Goal: Information Seeking & Learning: Learn about a topic

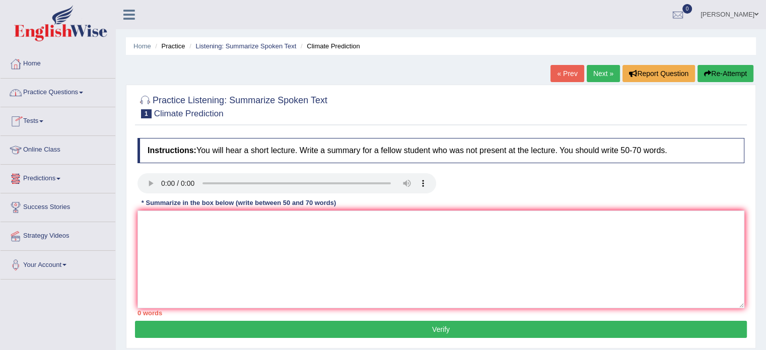
click at [85, 86] on link "Practice Questions" at bounding box center [58, 91] width 115 height 25
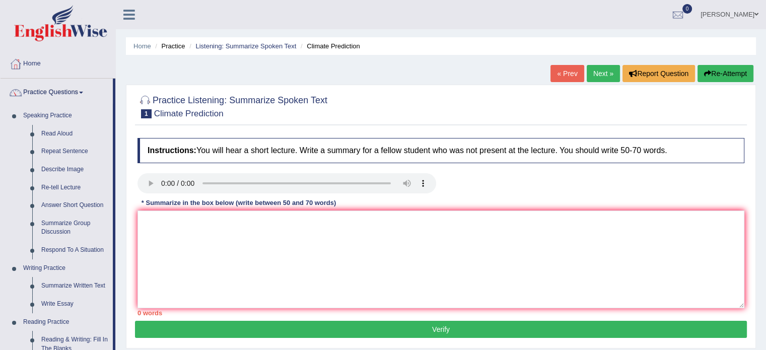
drag, startPoint x: 595, startPoint y: 287, endPoint x: 623, endPoint y: 147, distance: 143.2
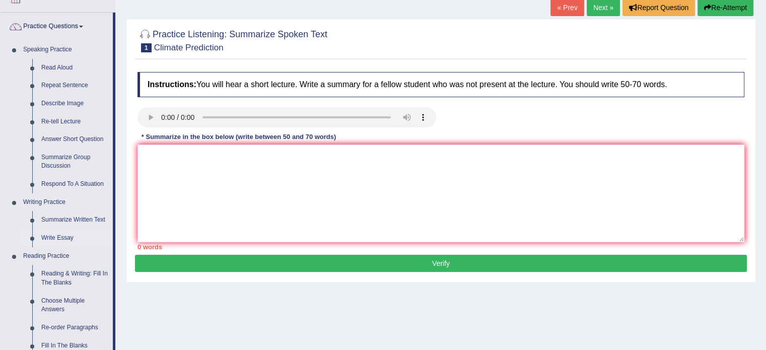
scroll to position [101, 0]
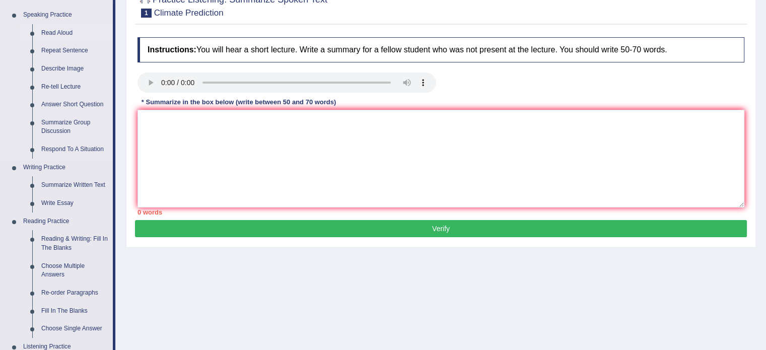
click at [66, 32] on link "Read Aloud" at bounding box center [75, 33] width 76 height 18
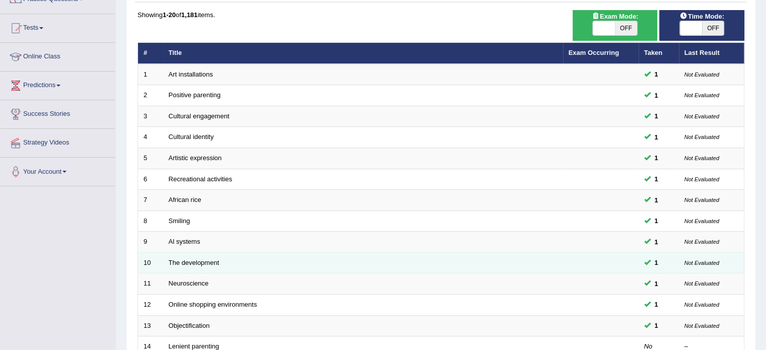
scroll to position [101, 0]
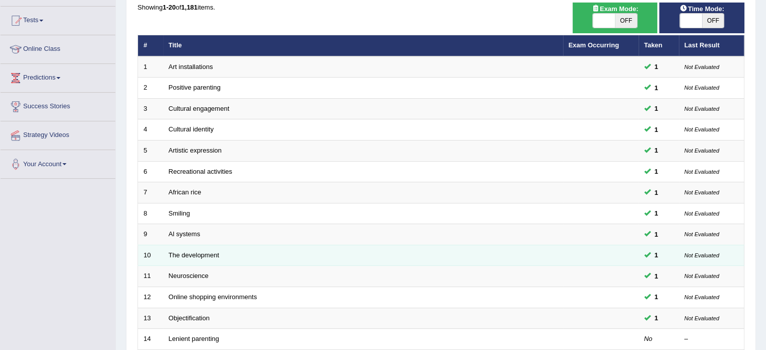
click at [210, 258] on td "The development" at bounding box center [363, 255] width 400 height 21
click at [205, 251] on link "The development" at bounding box center [194, 255] width 50 height 8
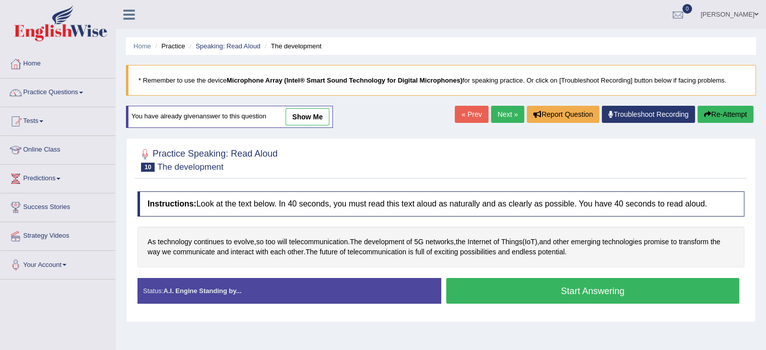
click at [610, 292] on button "Start Answering" at bounding box center [593, 291] width 294 height 26
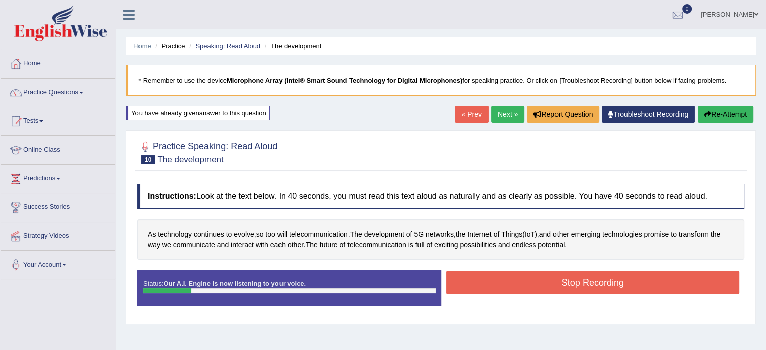
click at [601, 282] on button "Stop Recording" at bounding box center [593, 282] width 294 height 23
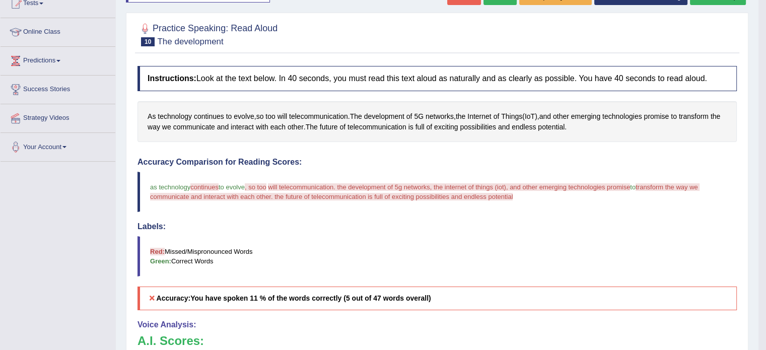
scroll to position [101, 0]
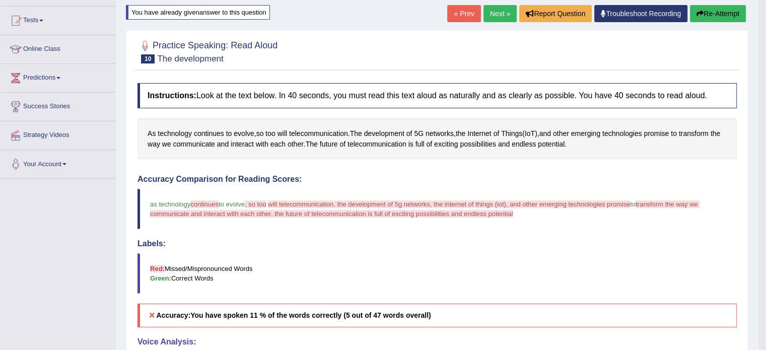
click at [718, 10] on button "Re-Attempt" at bounding box center [718, 13] width 56 height 17
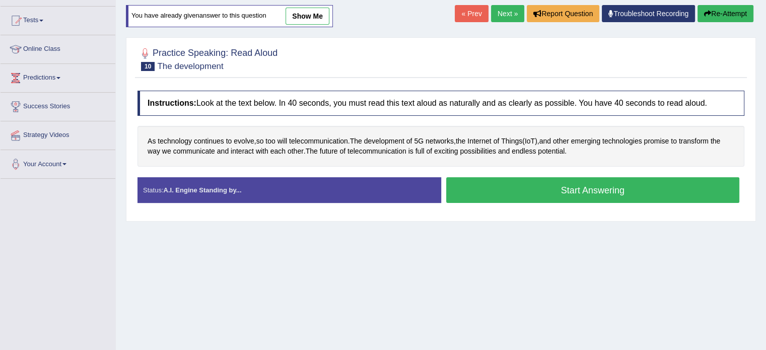
scroll to position [101, 0]
click at [616, 183] on button "Start Answering" at bounding box center [593, 190] width 294 height 26
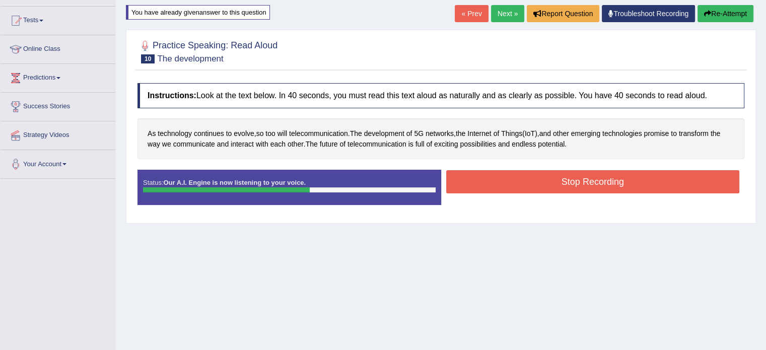
click at [596, 181] on button "Stop Recording" at bounding box center [593, 181] width 294 height 23
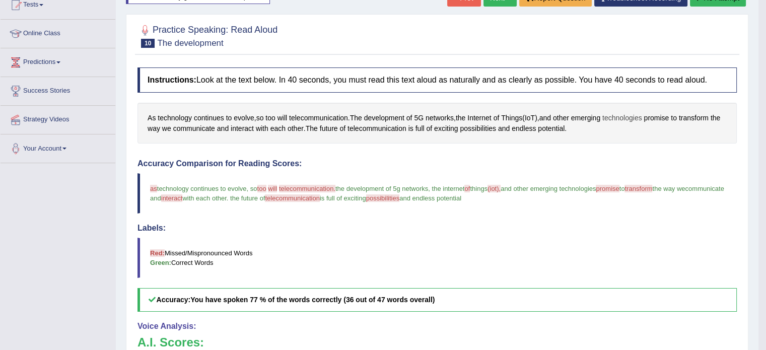
scroll to position [111, 0]
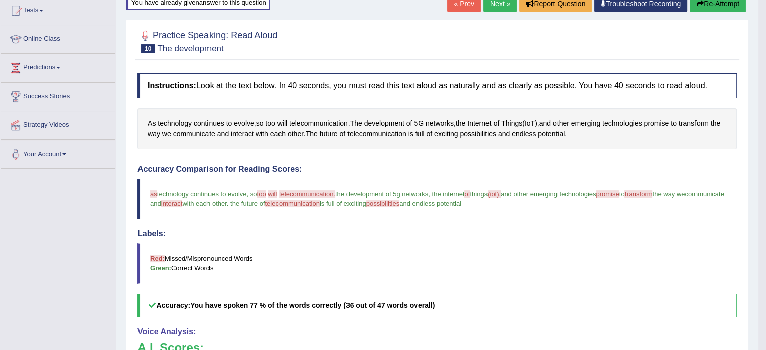
click at [720, 8] on button "Re-Attempt" at bounding box center [718, 3] width 56 height 17
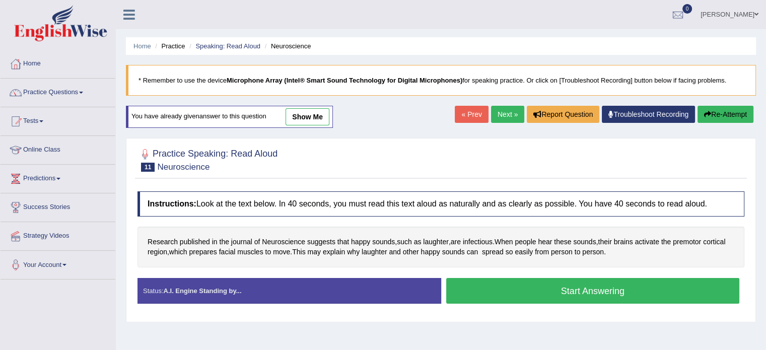
click at [514, 288] on button "Start Answering" at bounding box center [593, 291] width 294 height 26
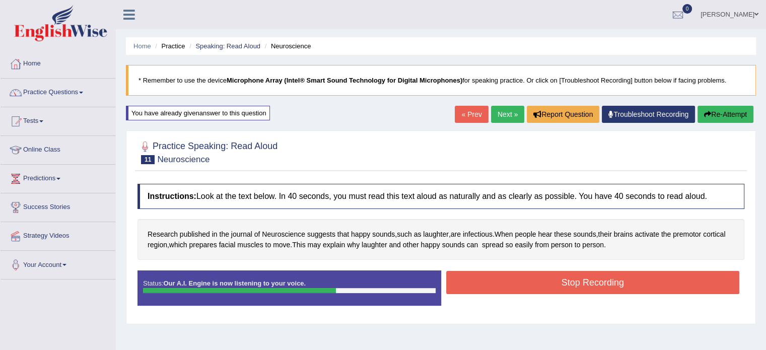
click at [524, 280] on button "Stop Recording" at bounding box center [593, 282] width 294 height 23
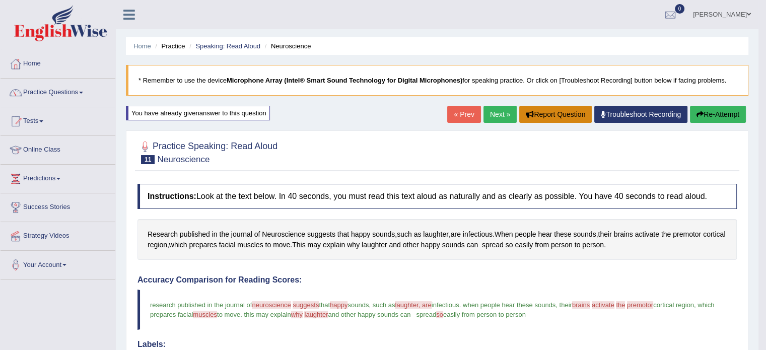
click at [519, 112] on button "Report Question" at bounding box center [555, 114] width 73 height 17
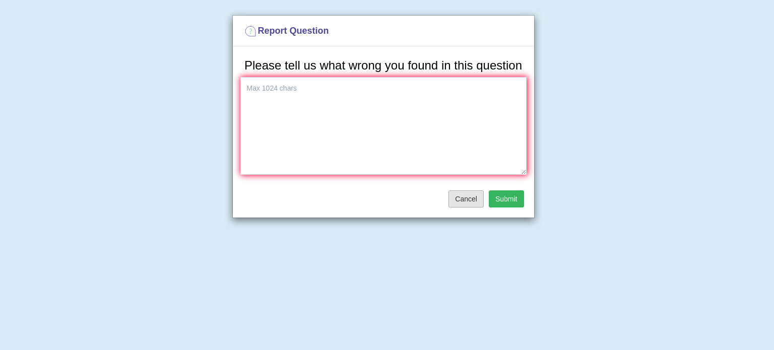
click at [473, 195] on button "Cancel" at bounding box center [465, 198] width 35 height 17
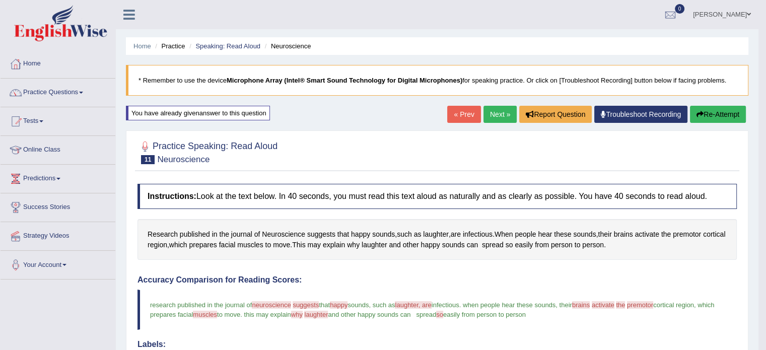
click at [487, 110] on link "Next »" at bounding box center [499, 114] width 33 height 17
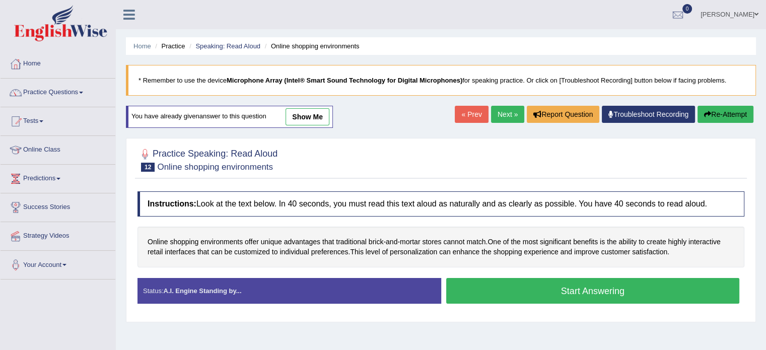
click at [552, 288] on button "Start Answering" at bounding box center [593, 291] width 294 height 26
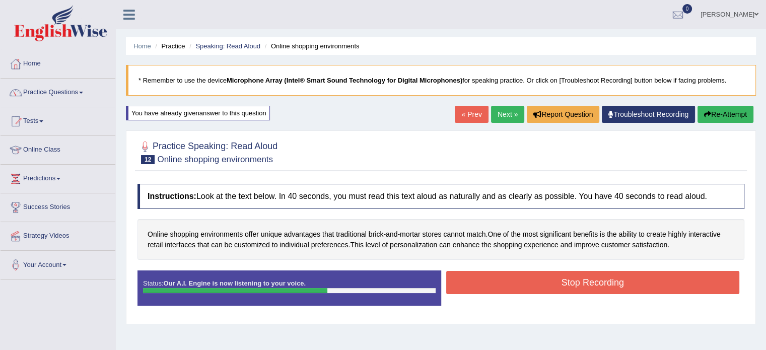
click at [548, 282] on button "Stop Recording" at bounding box center [593, 282] width 294 height 23
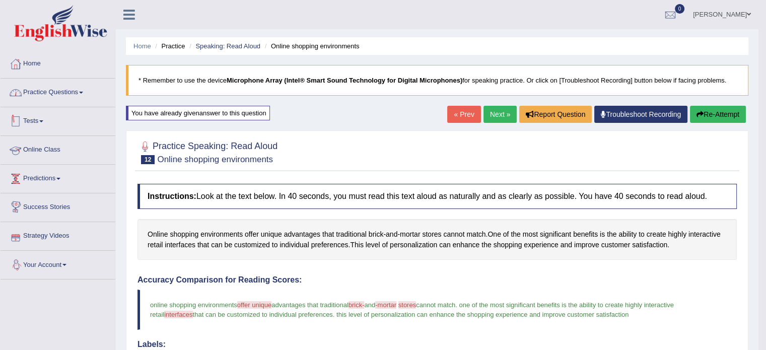
click at [78, 89] on link "Practice Questions" at bounding box center [58, 91] width 115 height 25
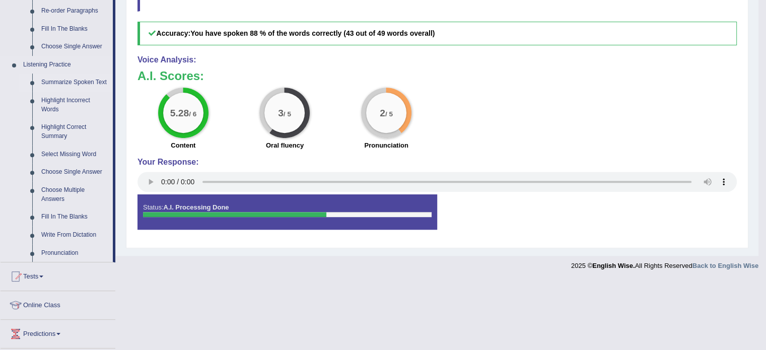
scroll to position [403, 0]
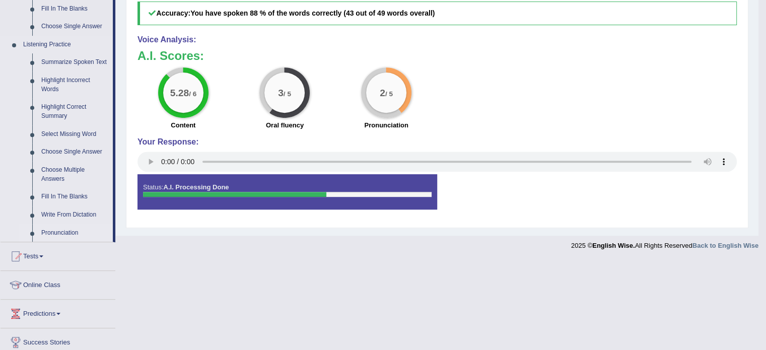
click at [58, 231] on link "Pronunciation" at bounding box center [75, 233] width 76 height 18
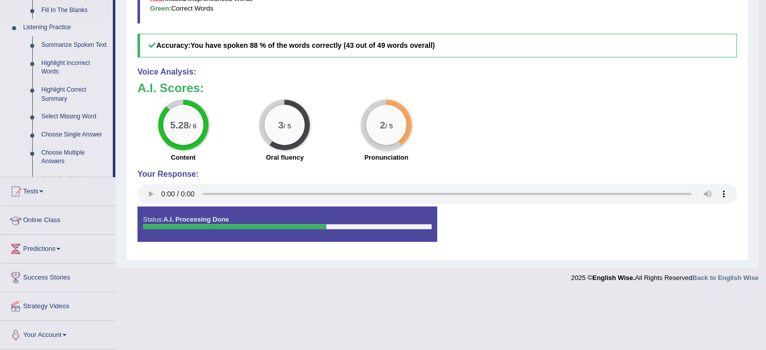
scroll to position [312, 0]
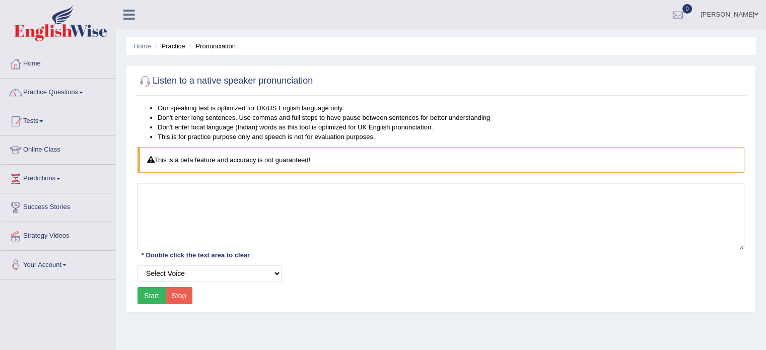
click at [148, 293] on button "Start" at bounding box center [151, 295] width 28 height 17
click at [155, 292] on button "Start" at bounding box center [151, 295] width 28 height 17
click at [170, 272] on select "Select Voice UK English Female UK English Male" at bounding box center [209, 273] width 144 height 17
select select "11"
click at [137, 265] on select "Select Voice UK English Female UK English Male" at bounding box center [209, 273] width 144 height 17
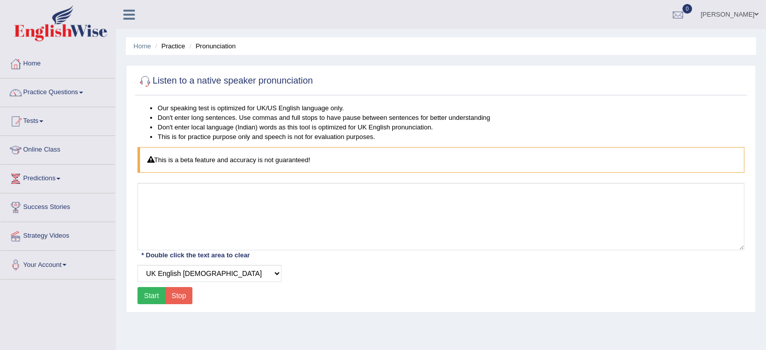
click at [153, 295] on button "Start" at bounding box center [151, 295] width 28 height 17
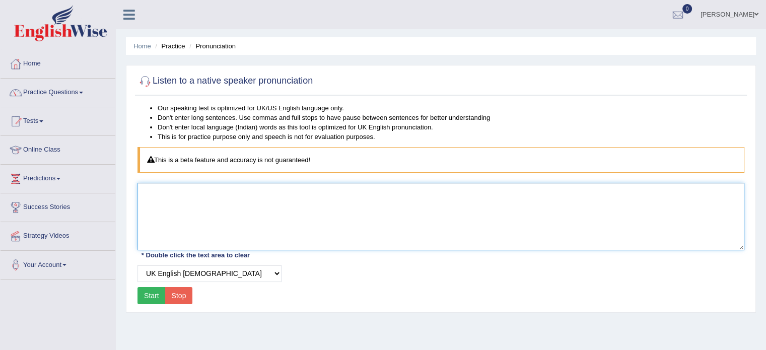
click at [201, 219] on textarea at bounding box center [440, 216] width 607 height 67
type textarea "hi"
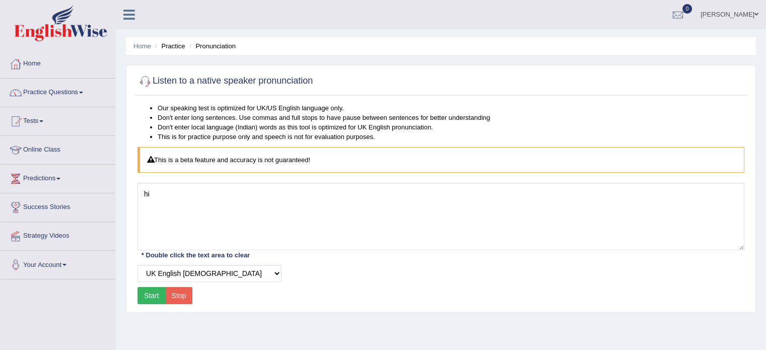
click at [151, 290] on button "Start" at bounding box center [151, 295] width 28 height 17
click at [153, 270] on select "Select Voice UK English Female UK English Male" at bounding box center [209, 273] width 144 height 17
click at [137, 265] on select "Select Voice UK English Female UK English Male" at bounding box center [209, 273] width 144 height 17
click at [141, 294] on button "Start" at bounding box center [151, 295] width 28 height 17
click at [160, 271] on select "Select Voice UK English Female UK English Male" at bounding box center [209, 273] width 144 height 17
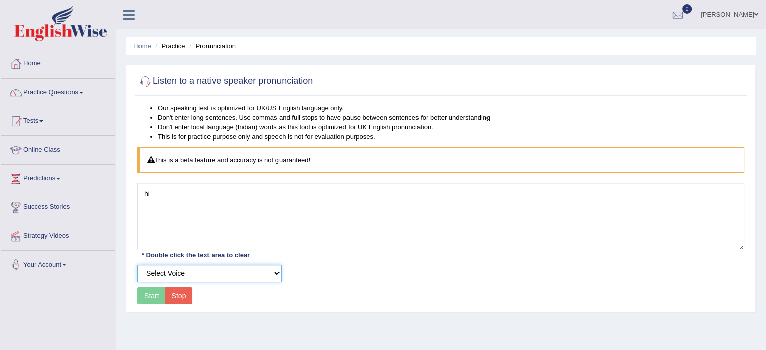
select select "12"
click at [137, 265] on select "Select Voice UK English Female UK English Male" at bounding box center [209, 273] width 144 height 17
click at [149, 289] on button "Start" at bounding box center [151, 295] width 28 height 17
click at [162, 266] on select "Select Voice UK English Female UK English Male" at bounding box center [209, 273] width 144 height 17
click at [137, 265] on select "Select Voice UK English Female UK English Male" at bounding box center [209, 273] width 144 height 17
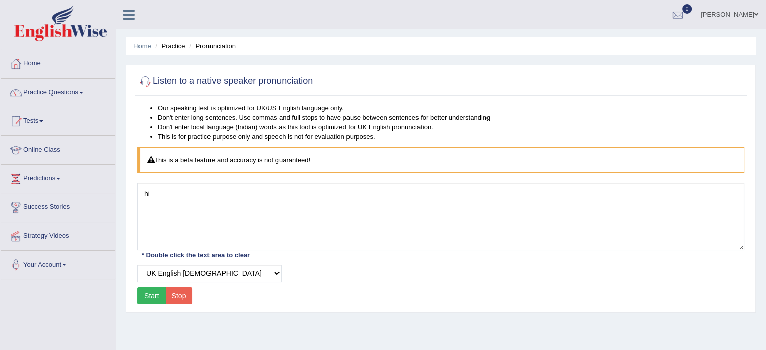
click at [153, 287] on button "Start" at bounding box center [151, 295] width 28 height 17
click at [172, 285] on div "Our speaking test is optimized for UK/US English language only. Don't enter lon…" at bounding box center [441, 205] width 612 height 204
click at [175, 292] on button "Stop" at bounding box center [179, 295] width 28 height 17
click at [174, 296] on button "Stop" at bounding box center [179, 295] width 28 height 17
click at [135, 296] on div "Our speaking test is optimized for UK/US English language only. Don't enter lon…" at bounding box center [441, 205] width 612 height 204
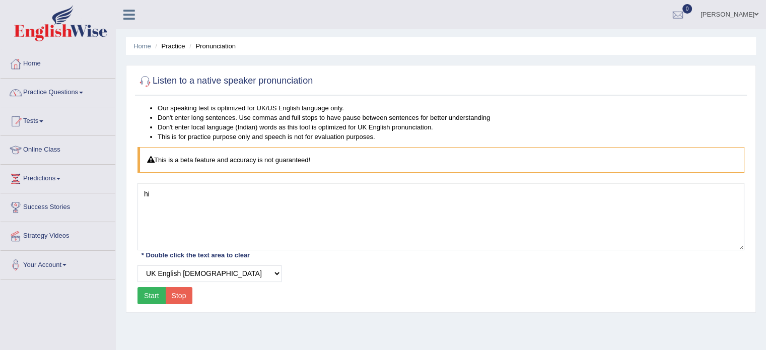
click at [159, 299] on button "Start" at bounding box center [151, 295] width 28 height 17
click at [67, 81] on link "Practice Questions" at bounding box center [58, 91] width 115 height 25
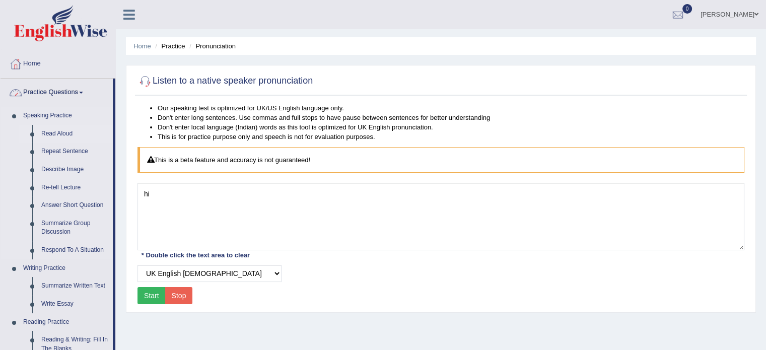
click at [48, 135] on link "Read Aloud" at bounding box center [75, 134] width 76 height 18
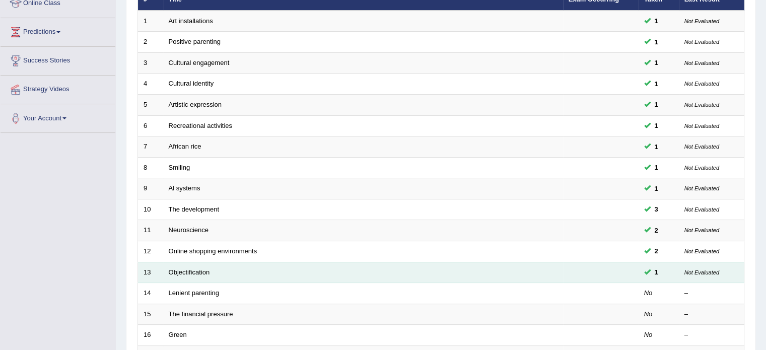
scroll to position [151, 0]
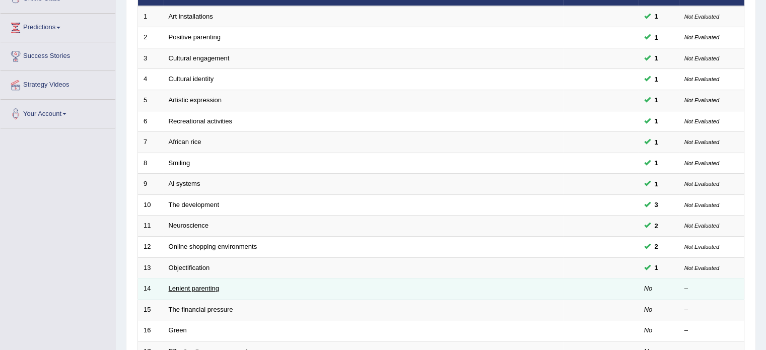
click at [211, 288] on link "Lenient parenting" at bounding box center [194, 289] width 50 height 8
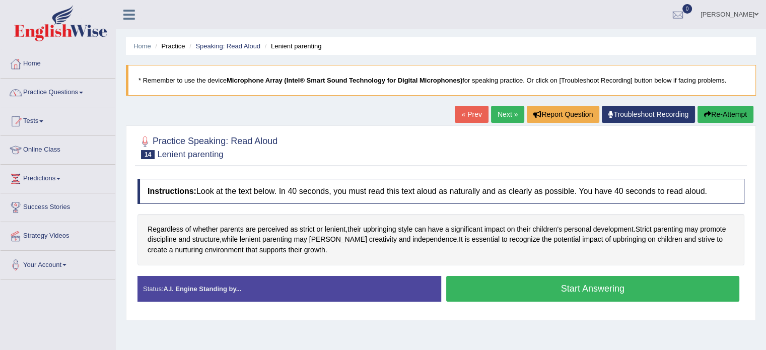
click at [518, 269] on div "Instructions: Look at the text below. In 40 seconds, you must read this text al…" at bounding box center [441, 244] width 612 height 141
click at [510, 276] on button "Start Answering" at bounding box center [593, 289] width 294 height 26
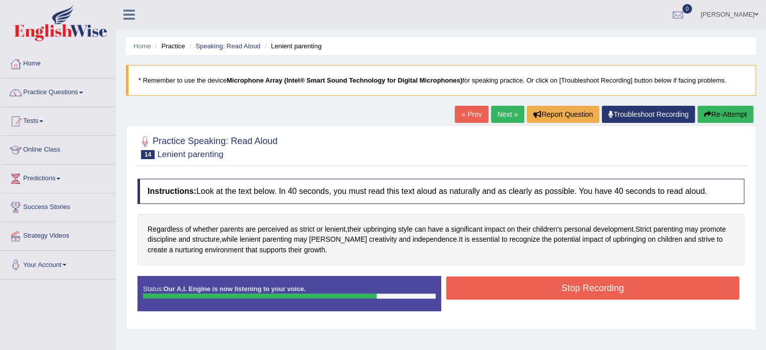
click at [510, 276] on button "Stop Recording" at bounding box center [593, 287] width 294 height 23
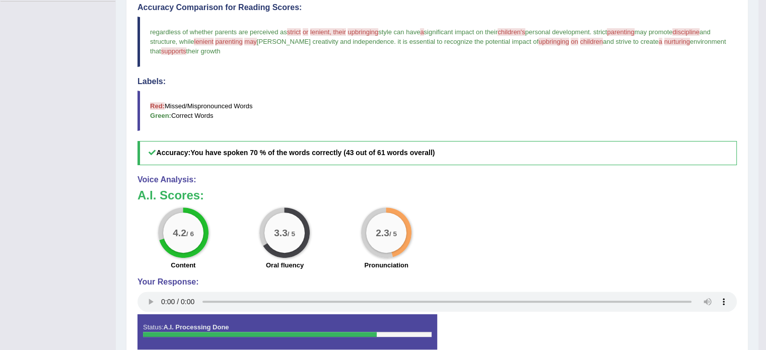
scroll to position [302, 0]
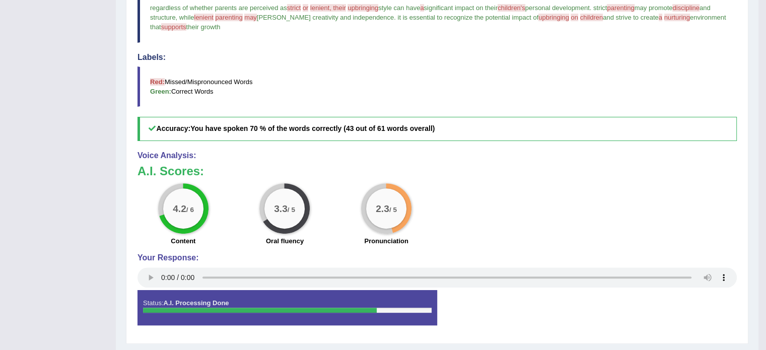
drag, startPoint x: 351, startPoint y: 175, endPoint x: 366, endPoint y: 106, distance: 70.1
click at [366, 106] on div "Instructions: Look at the text below. In 40 seconds, you must read this text al…" at bounding box center [437, 105] width 604 height 467
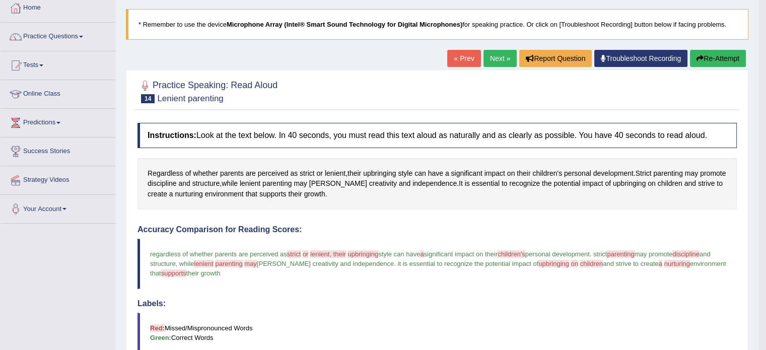
scroll to position [0, 0]
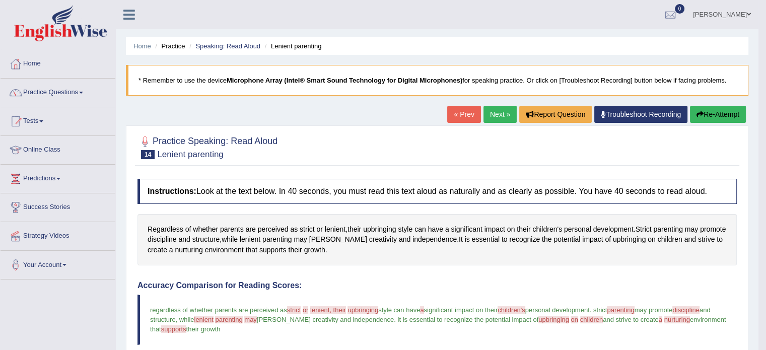
click at [500, 115] on link "Next »" at bounding box center [499, 114] width 33 height 17
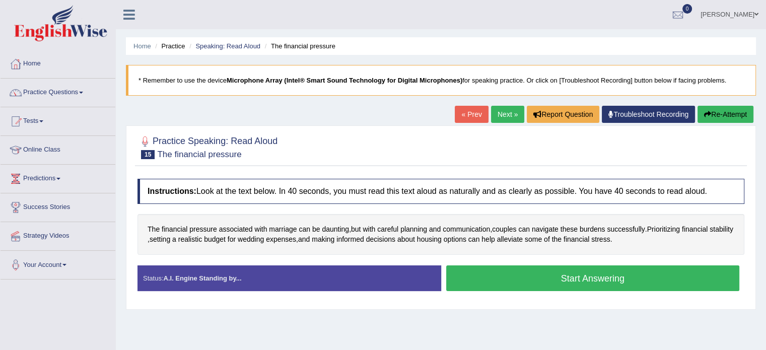
click at [522, 271] on button "Start Answering" at bounding box center [593, 278] width 294 height 26
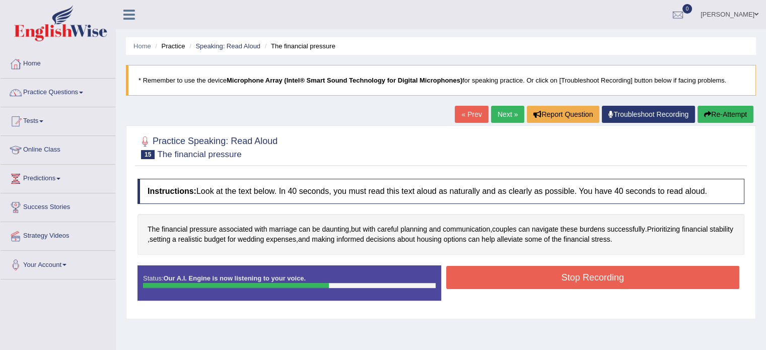
click at [522, 271] on button "Stop Recording" at bounding box center [593, 277] width 294 height 23
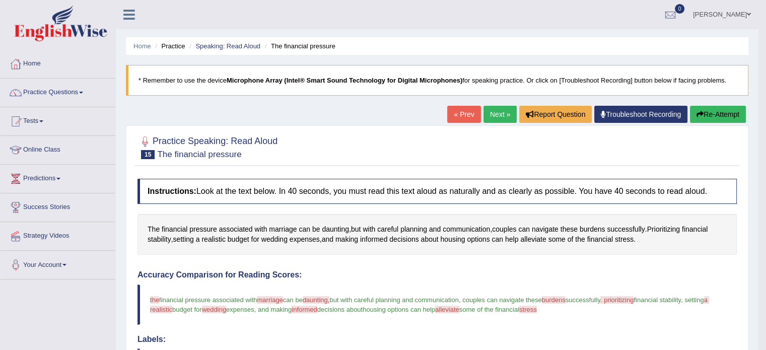
click at [483, 108] on link "Next »" at bounding box center [499, 114] width 33 height 17
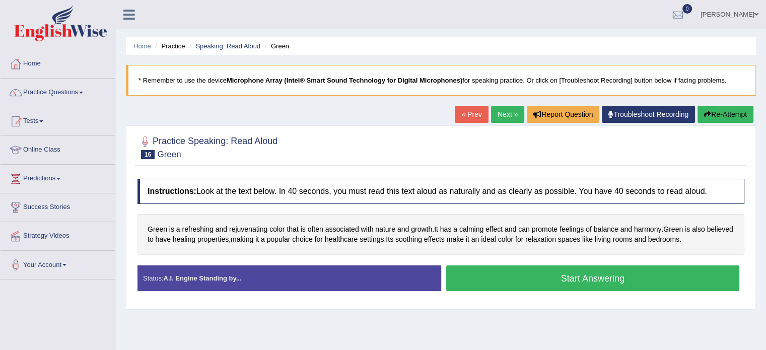
click at [574, 275] on button "Start Answering" at bounding box center [593, 278] width 294 height 26
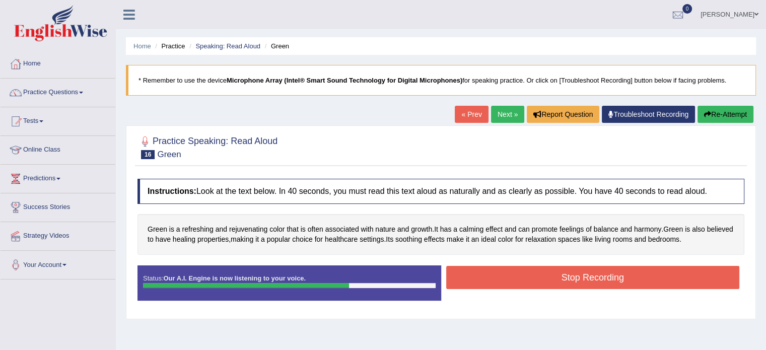
click at [555, 269] on button "Stop Recording" at bounding box center [593, 277] width 294 height 23
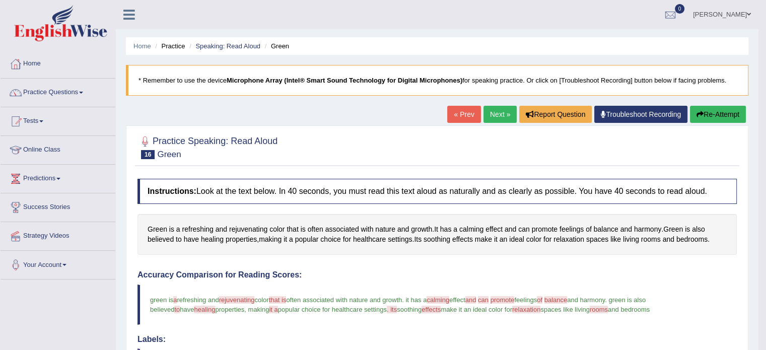
click at [498, 112] on link "Next »" at bounding box center [499, 114] width 33 height 17
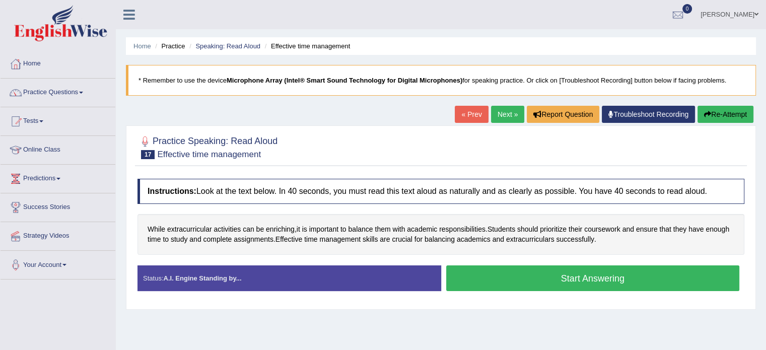
click at [489, 273] on button "Start Answering" at bounding box center [593, 278] width 294 height 26
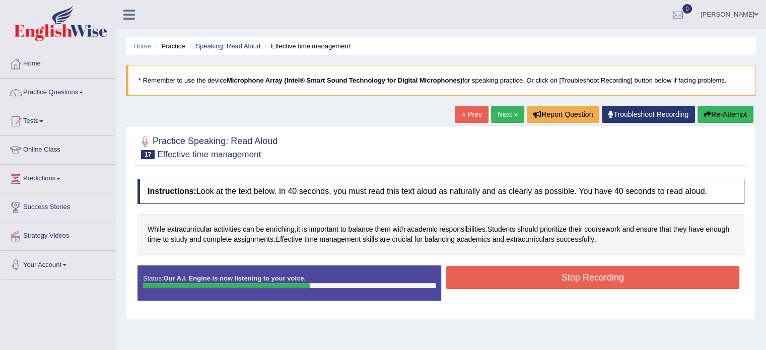
click at [489, 273] on button "Stop Recording" at bounding box center [593, 277] width 294 height 23
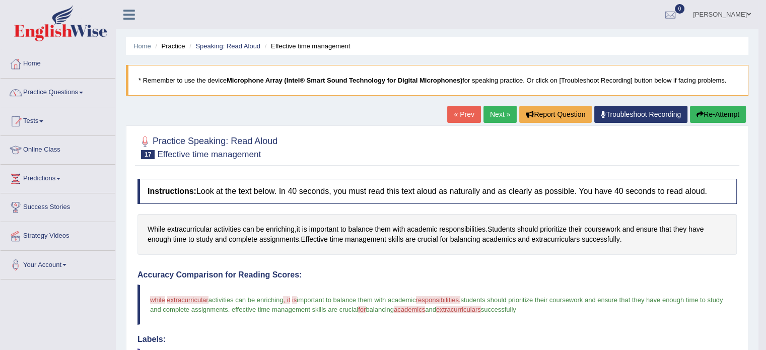
click at [492, 113] on link "Next »" at bounding box center [499, 114] width 33 height 17
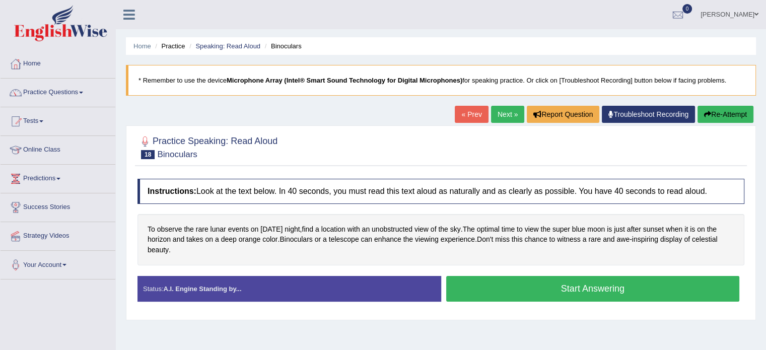
click at [509, 277] on button "Start Answering" at bounding box center [593, 289] width 294 height 26
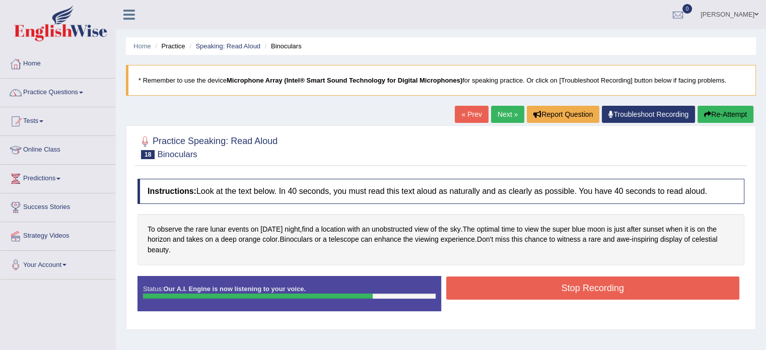
click at [509, 277] on button "Stop Recording" at bounding box center [593, 287] width 294 height 23
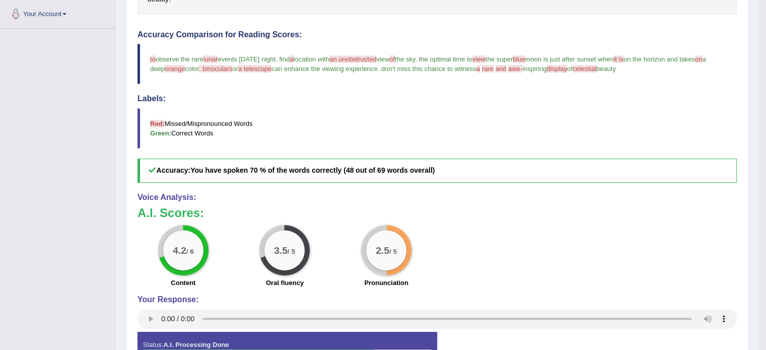
scroll to position [317, 0]
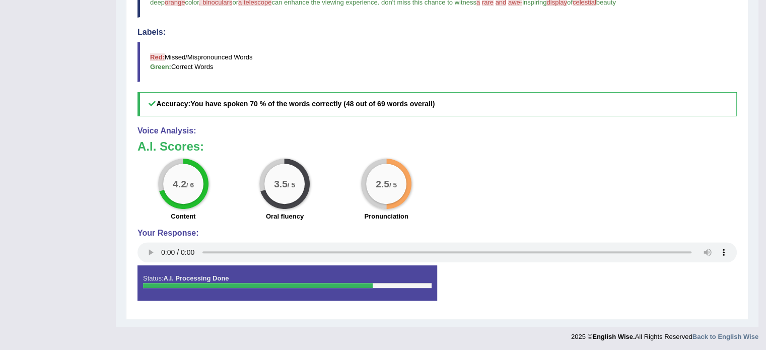
click at [376, 188] on div "2.5 / 5" at bounding box center [386, 184] width 40 height 40
click at [268, 182] on div "3.5 / 5" at bounding box center [284, 184] width 40 height 40
click at [175, 188] on div "4.2 / 6" at bounding box center [183, 184] width 40 height 40
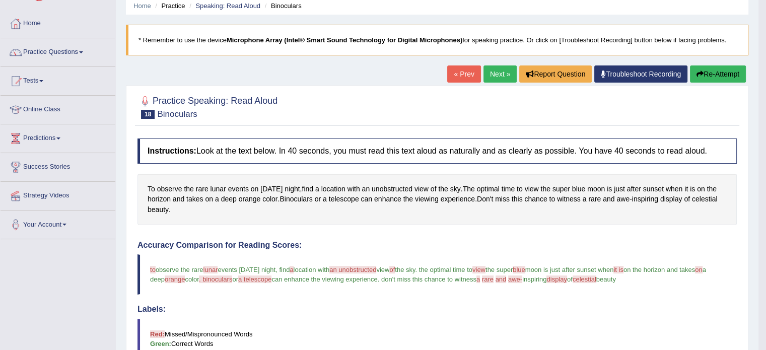
scroll to position [0, 0]
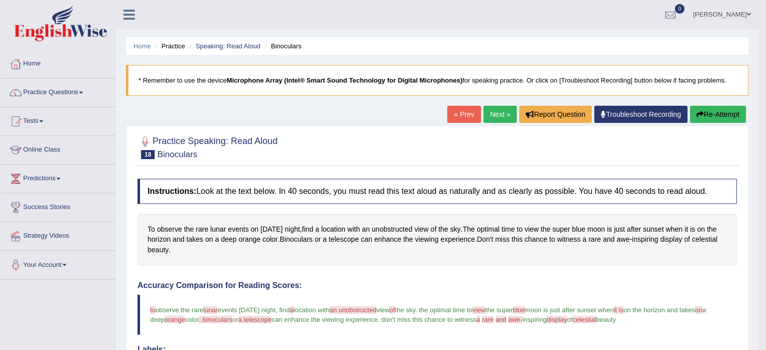
click at [486, 116] on link "Next »" at bounding box center [499, 114] width 33 height 17
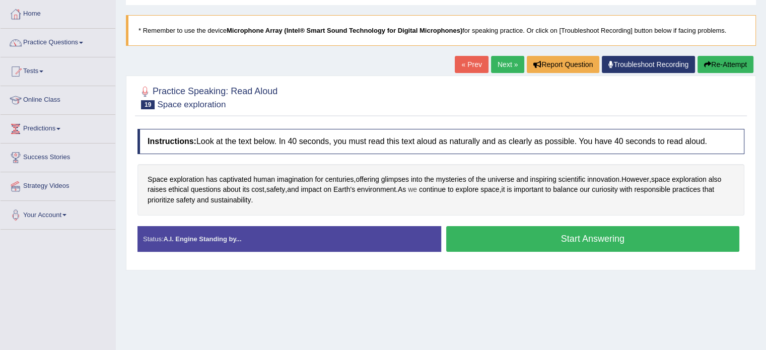
scroll to position [50, 0]
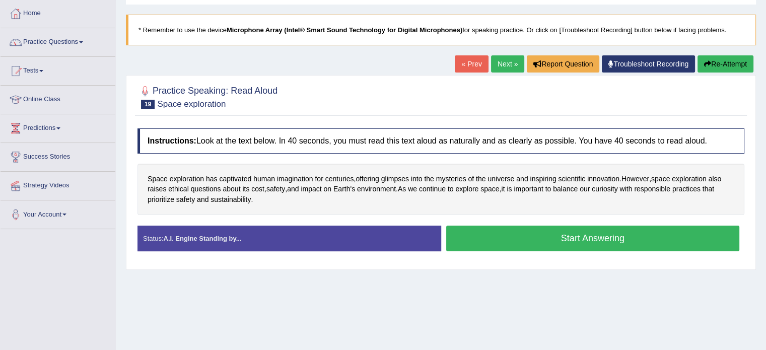
click at [481, 220] on div "Instructions: Look at the text below. In 40 seconds, you must read this text al…" at bounding box center [441, 193] width 612 height 141
click at [490, 237] on button "Start Answering" at bounding box center [593, 239] width 294 height 26
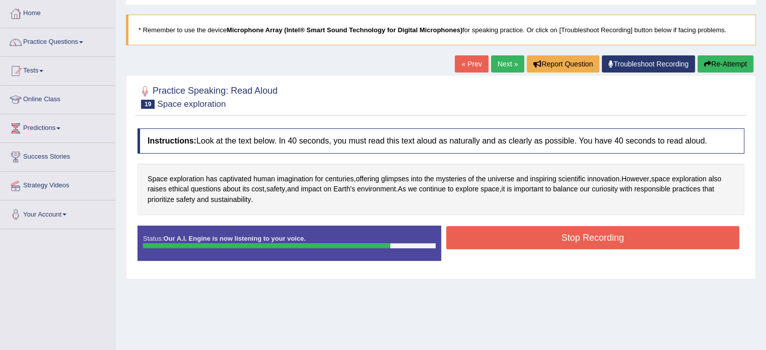
click at [490, 237] on button "Stop Recording" at bounding box center [593, 237] width 294 height 23
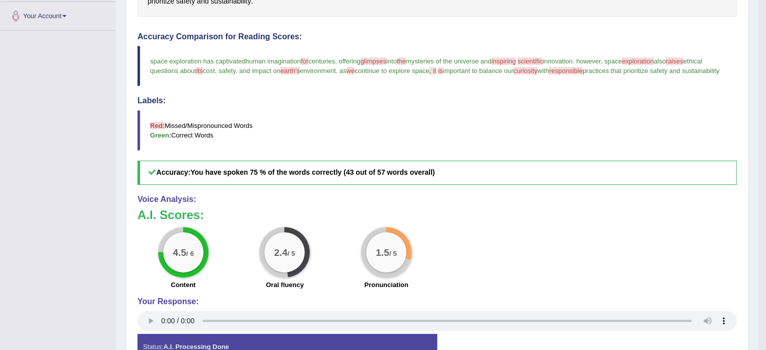
scroll to position [250, 0]
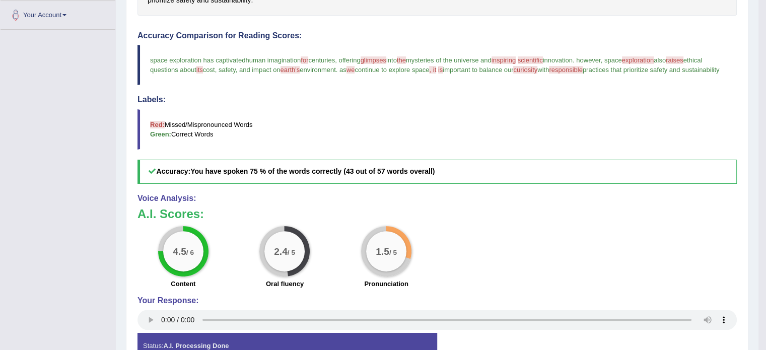
click at [356, 231] on div "A.I. Scores: 4.5 / 6 Content 2.4 / 5 Oral fluency 1.5 / 5 Pronunciation" at bounding box center [436, 249] width 599 height 84
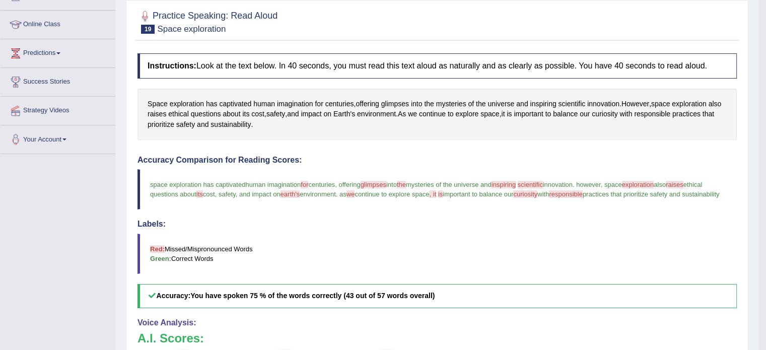
scroll to position [25, 0]
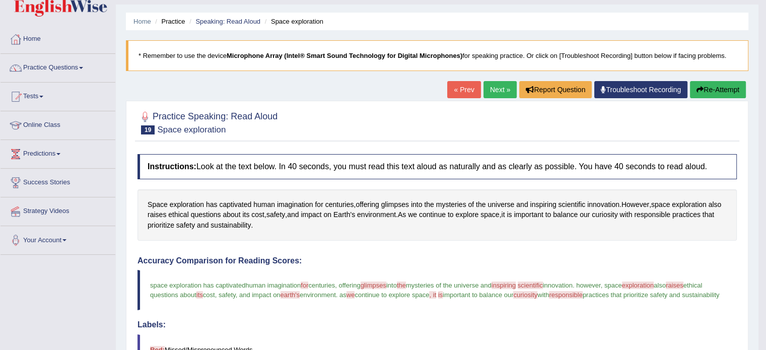
click at [484, 88] on link "Next »" at bounding box center [499, 89] width 33 height 17
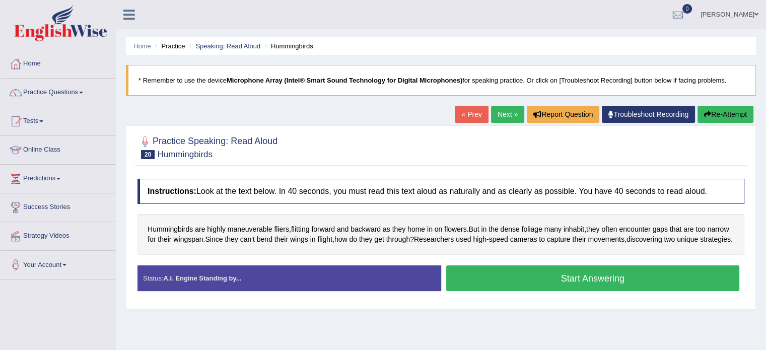
click at [481, 274] on button "Start Answering" at bounding box center [593, 278] width 294 height 26
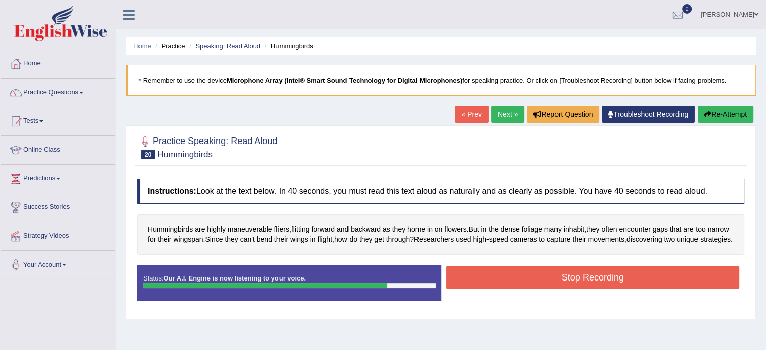
click at [485, 272] on div "Instructions: Look at the text below. In 40 seconds, you must read this text al…" at bounding box center [441, 244] width 612 height 140
click at [490, 282] on button "Stop Recording" at bounding box center [593, 277] width 294 height 23
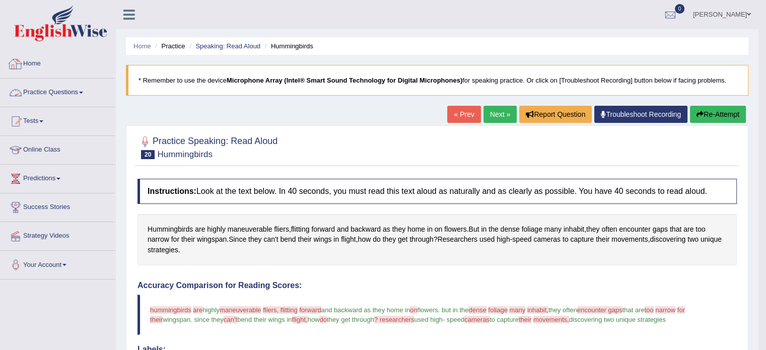
click at [89, 101] on link "Practice Questions" at bounding box center [58, 91] width 115 height 25
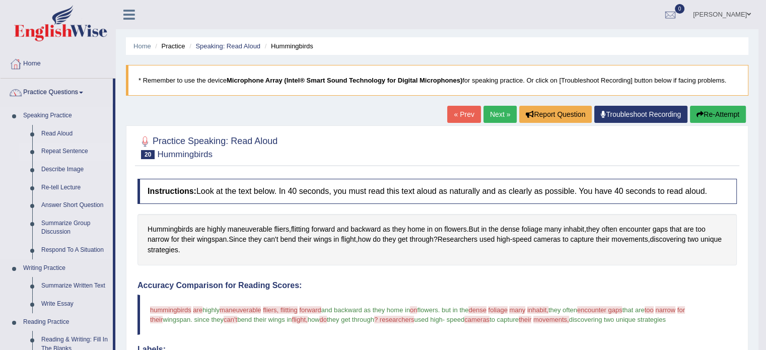
click at [70, 152] on link "Repeat Sentence" at bounding box center [75, 152] width 76 height 18
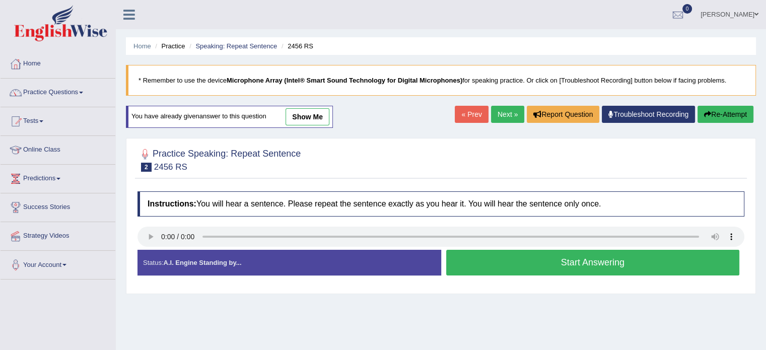
click at [565, 256] on button "Start Answering" at bounding box center [593, 263] width 294 height 26
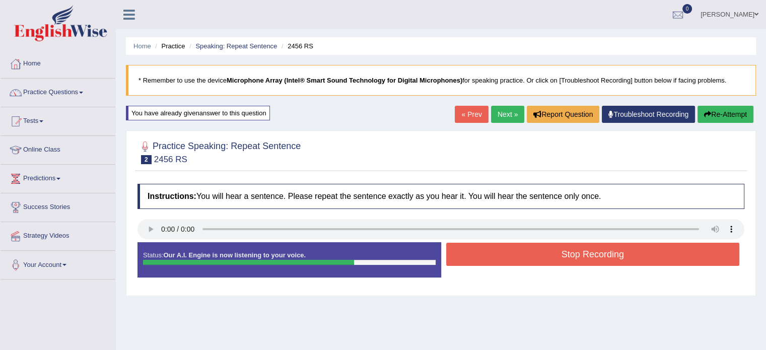
click at [566, 255] on button "Stop Recording" at bounding box center [593, 254] width 294 height 23
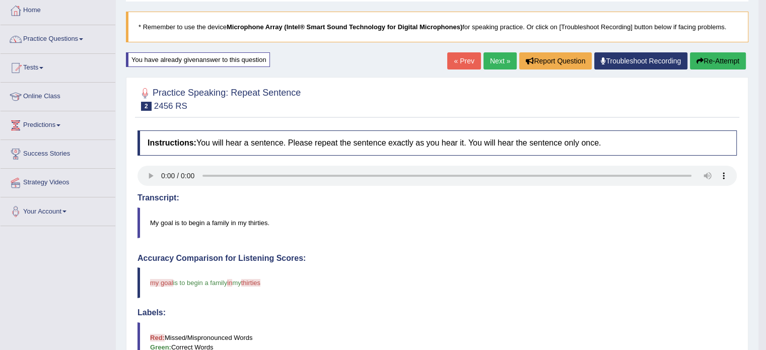
scroll to position [50, 0]
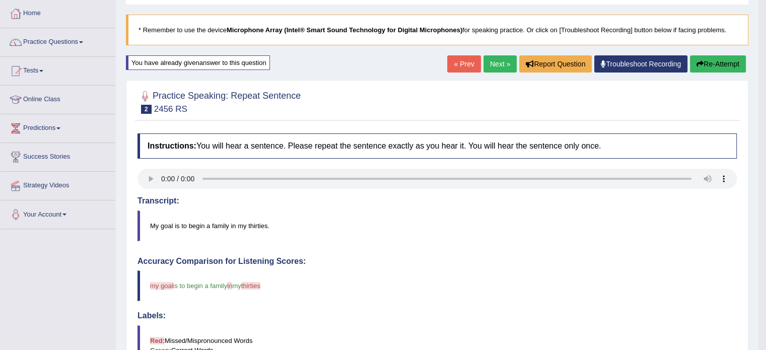
click at [491, 62] on link "Next »" at bounding box center [499, 63] width 33 height 17
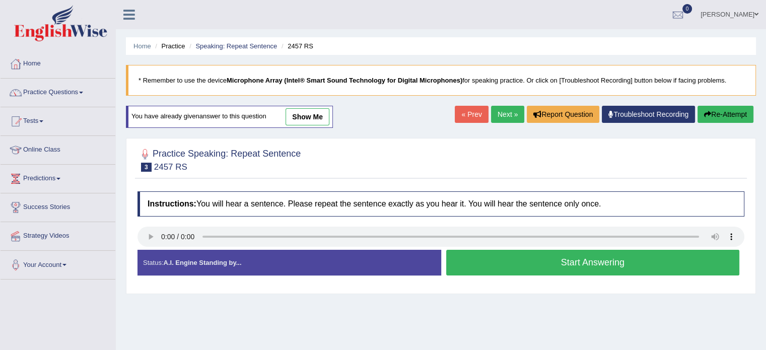
click at [580, 255] on button "Start Answering" at bounding box center [593, 263] width 294 height 26
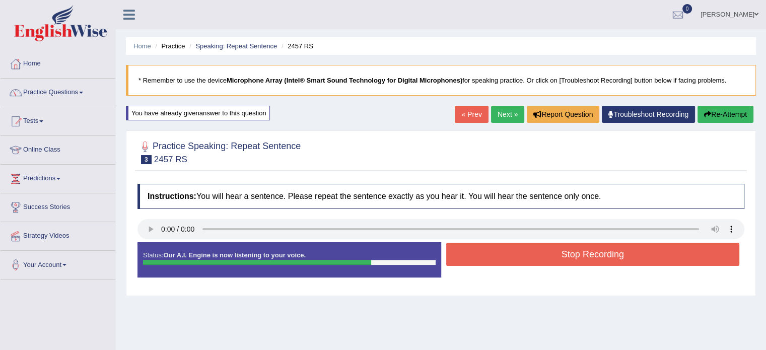
click at [546, 251] on button "Stop Recording" at bounding box center [593, 254] width 294 height 23
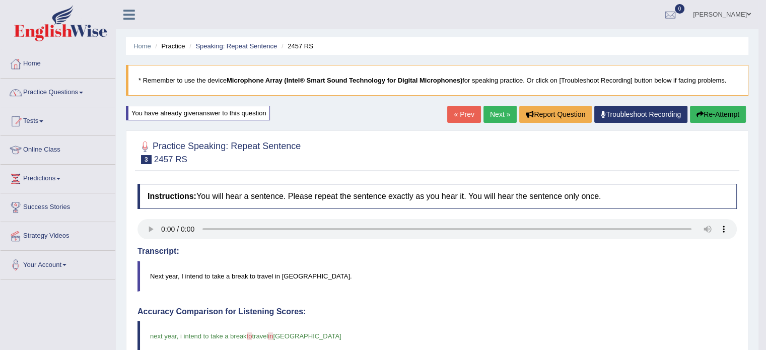
click at [501, 104] on div "Home Practice Speaking: Repeat Sentence 2457 RS * Remember to use the device Mi…" at bounding box center [437, 330] width 643 height 661
click at [500, 113] on link "Next »" at bounding box center [499, 114] width 33 height 17
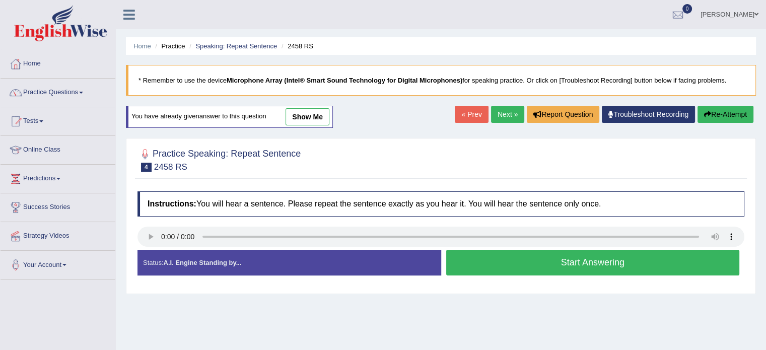
click at [614, 262] on button "Start Answering" at bounding box center [593, 263] width 294 height 26
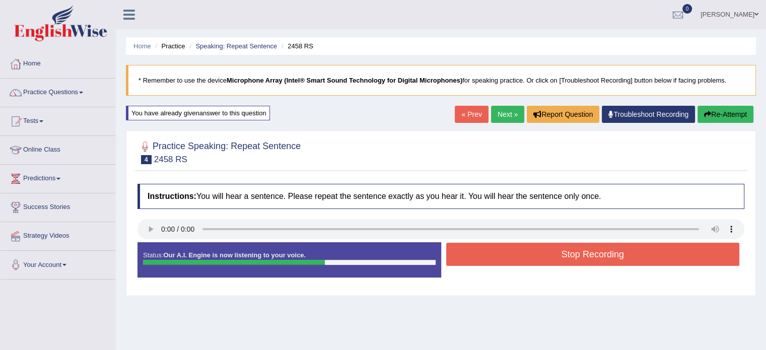
click at [611, 248] on button "Stop Recording" at bounding box center [593, 254] width 294 height 23
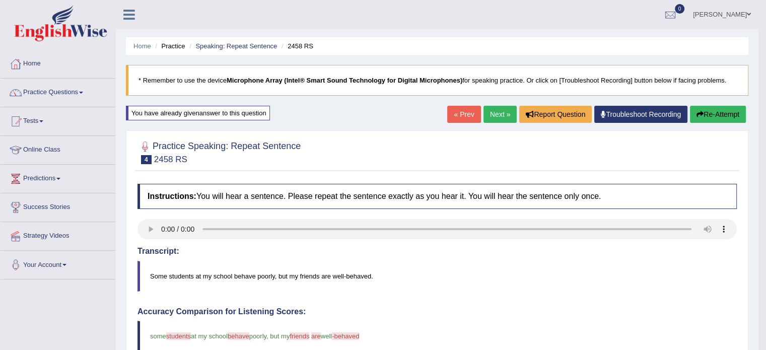
click at [496, 109] on link "Next »" at bounding box center [499, 114] width 33 height 17
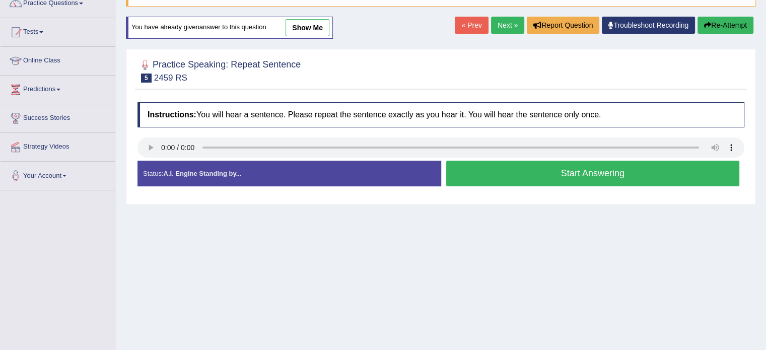
scroll to position [101, 0]
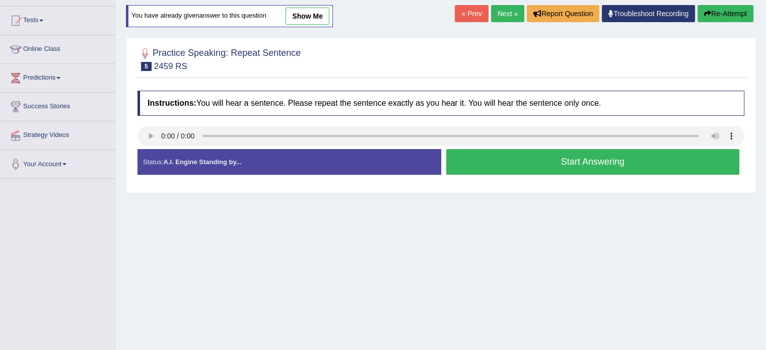
click at [569, 156] on button "Start Answering" at bounding box center [593, 162] width 294 height 26
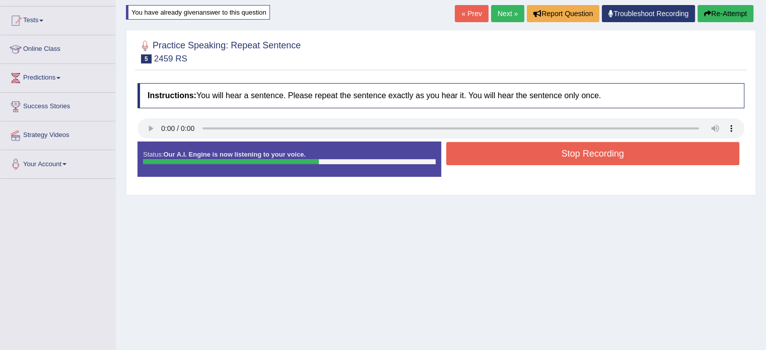
click at [569, 156] on button "Stop Recording" at bounding box center [593, 153] width 294 height 23
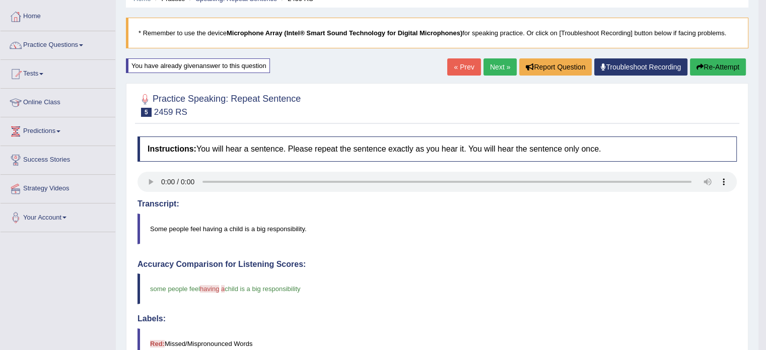
scroll to position [32, 0]
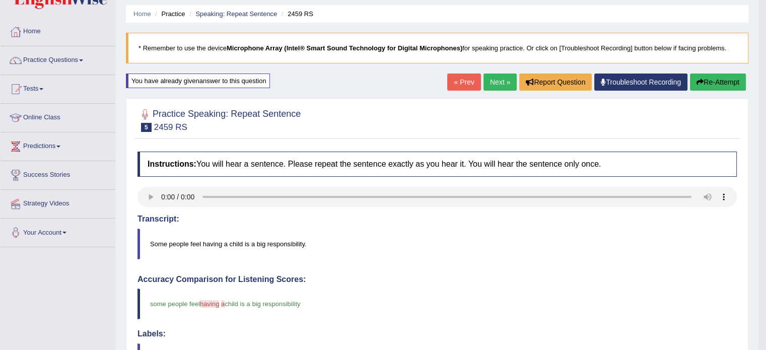
click at [500, 83] on link "Next »" at bounding box center [499, 82] width 33 height 17
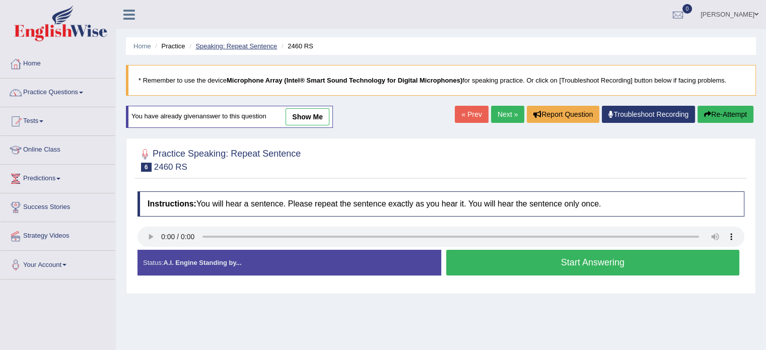
click at [273, 49] on link "Speaking: Repeat Sentence" at bounding box center [236, 46] width 82 height 8
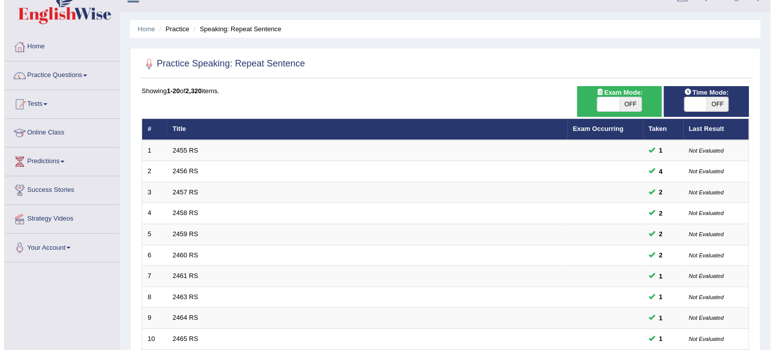
scroll to position [12, 0]
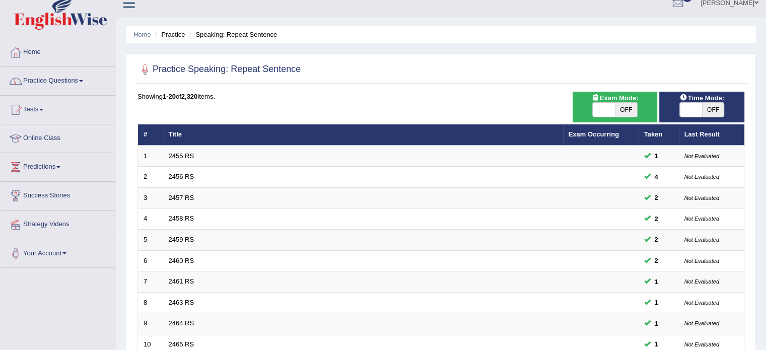
click at [624, 106] on span "OFF" at bounding box center [626, 110] width 22 height 14
checkbox input "true"
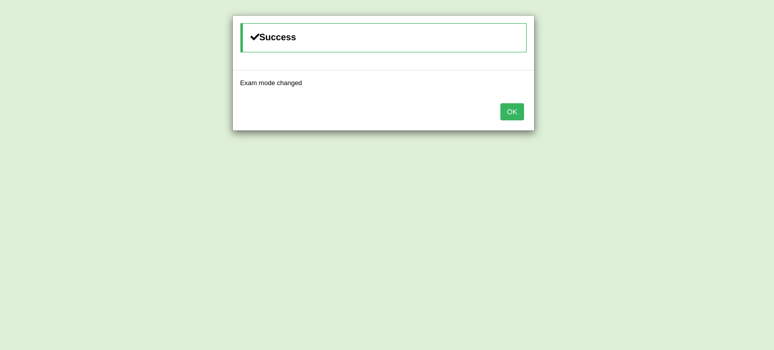
click at [519, 112] on button "OK" at bounding box center [511, 111] width 23 height 17
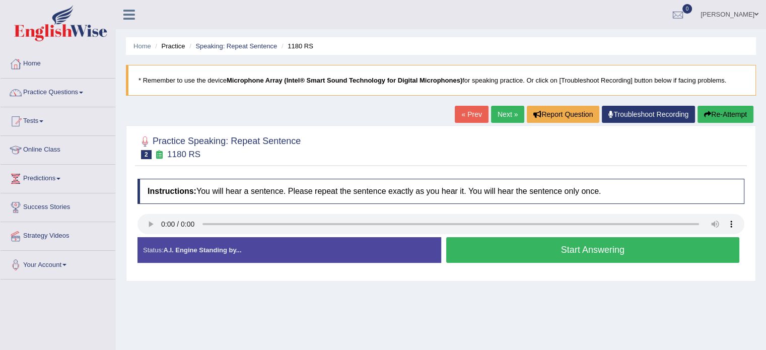
click at [559, 249] on button "Start Answering" at bounding box center [593, 250] width 294 height 26
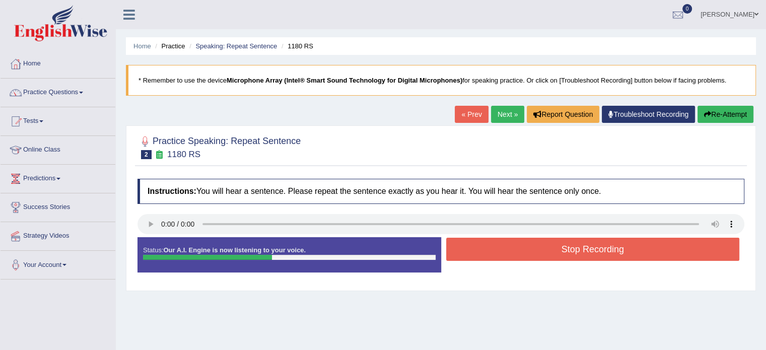
click at [555, 240] on button "Stop Recording" at bounding box center [593, 249] width 294 height 23
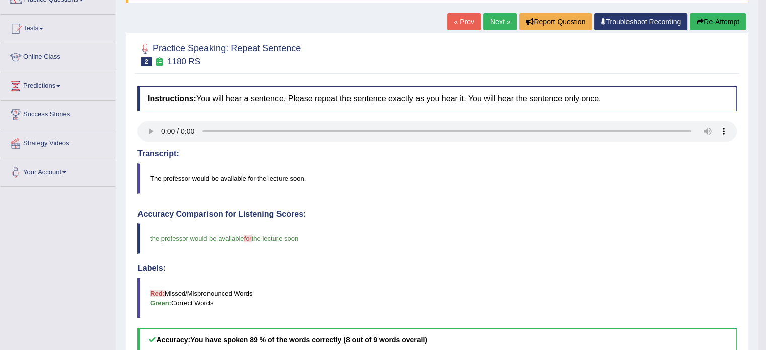
scroll to position [101, 0]
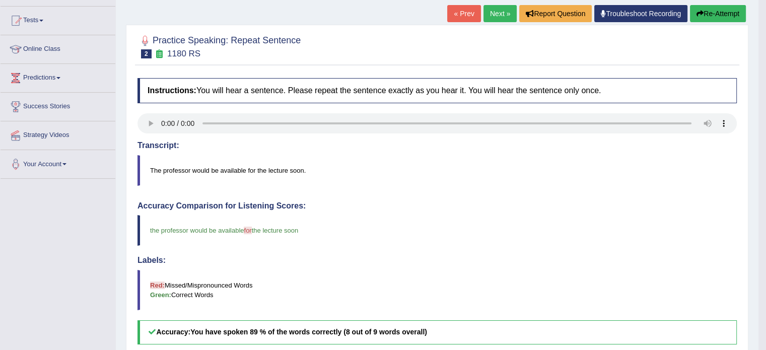
click at [739, 19] on button "Re-Attempt" at bounding box center [718, 13] width 56 height 17
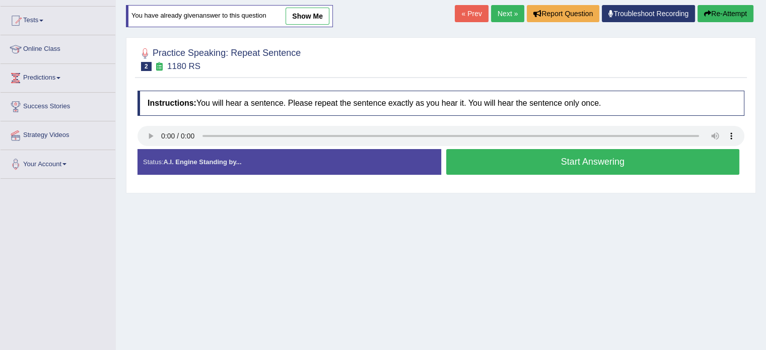
scroll to position [101, 0]
click at [624, 154] on button "Start Answering" at bounding box center [593, 162] width 294 height 26
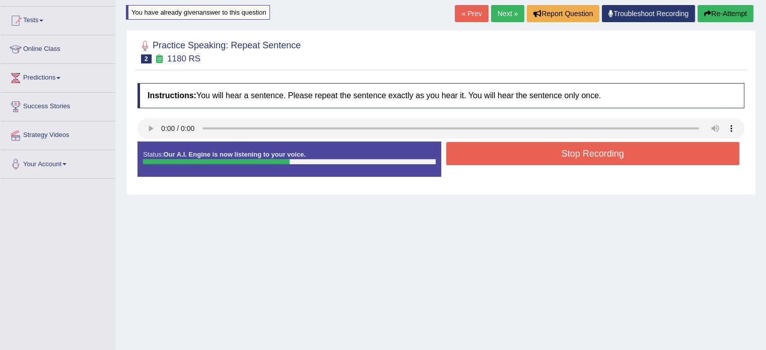
click at [616, 159] on button "Stop Recording" at bounding box center [593, 153] width 294 height 23
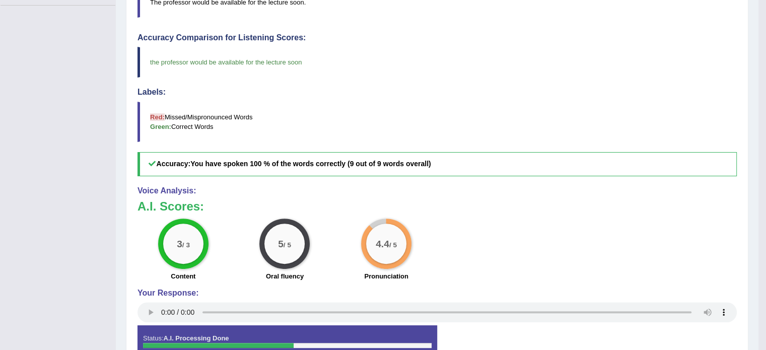
scroll to position [83, 0]
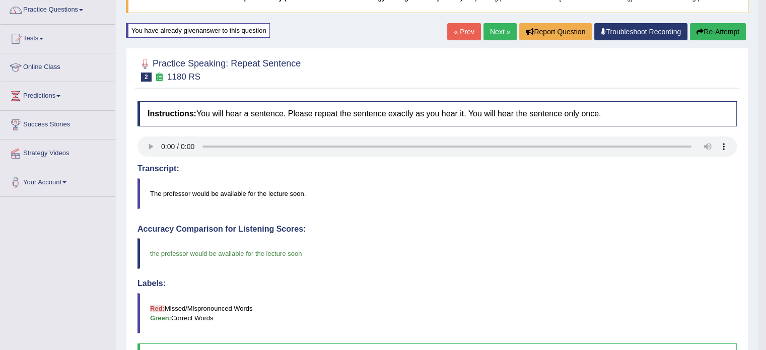
click at [724, 30] on button "Re-Attempt" at bounding box center [718, 31] width 56 height 17
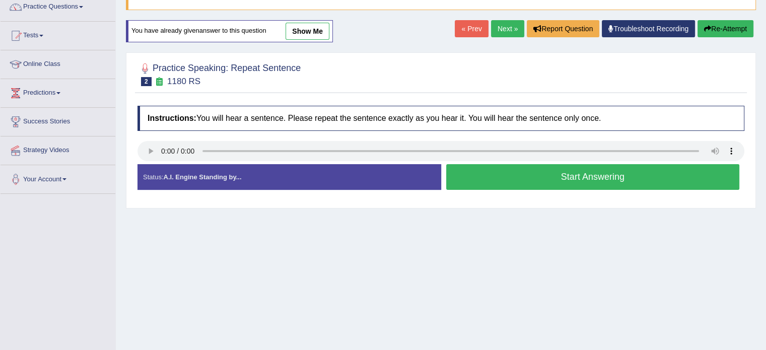
click at [563, 187] on button "Start Answering" at bounding box center [593, 177] width 294 height 26
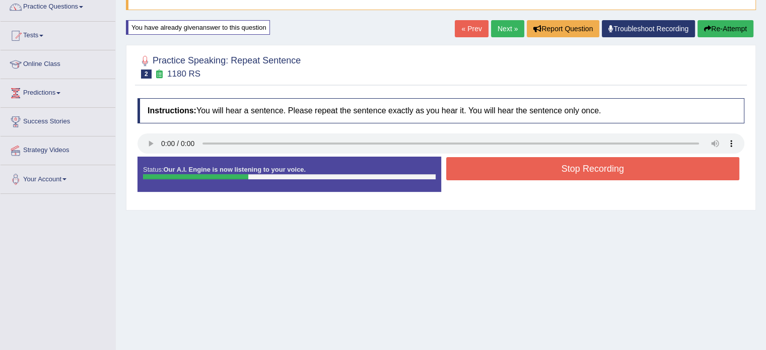
click at [564, 173] on button "Stop Recording" at bounding box center [593, 168] width 294 height 23
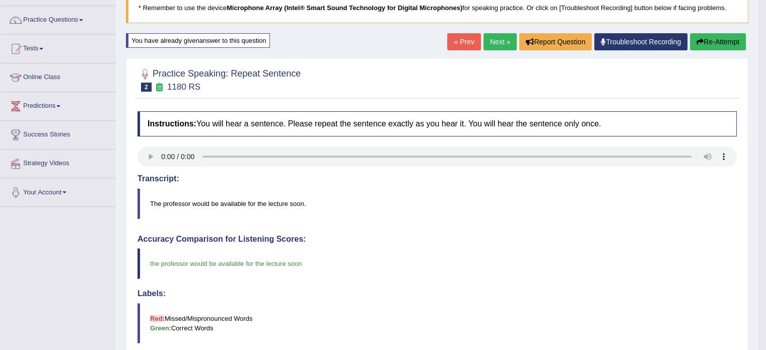
scroll to position [35, 0]
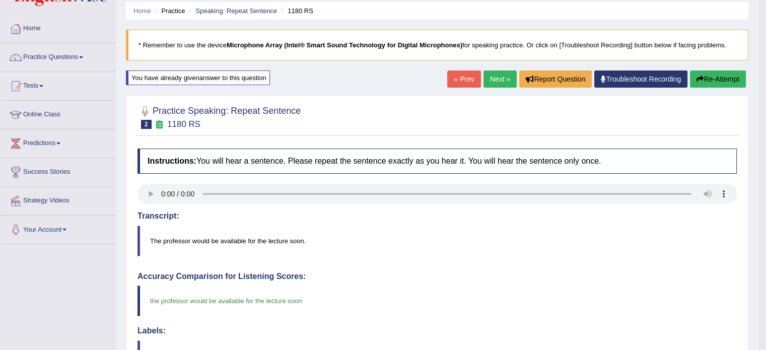
click at [507, 77] on link "Next »" at bounding box center [499, 79] width 33 height 17
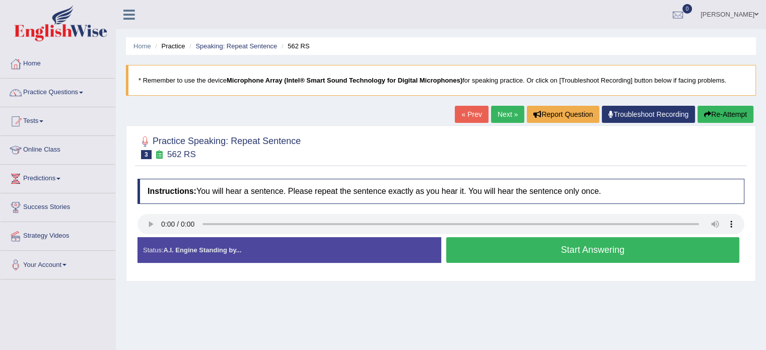
click at [618, 243] on button "Start Answering" at bounding box center [593, 250] width 294 height 26
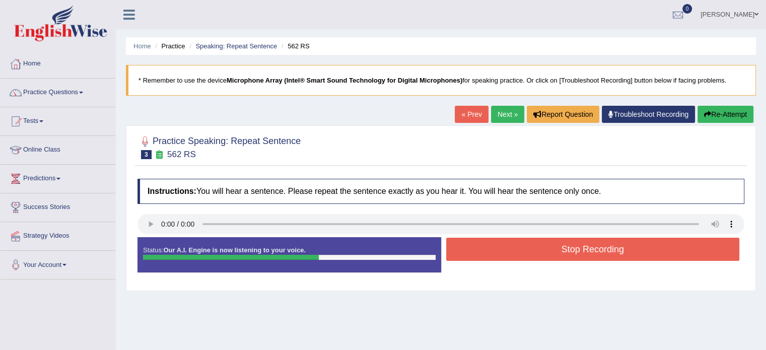
click at [494, 245] on button "Stop Recording" at bounding box center [593, 249] width 294 height 23
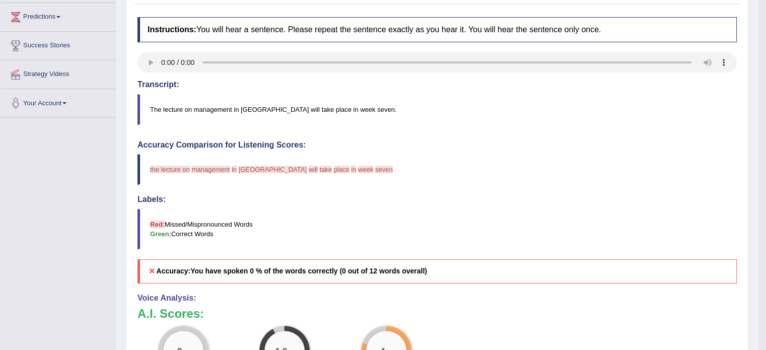
scroll to position [50, 0]
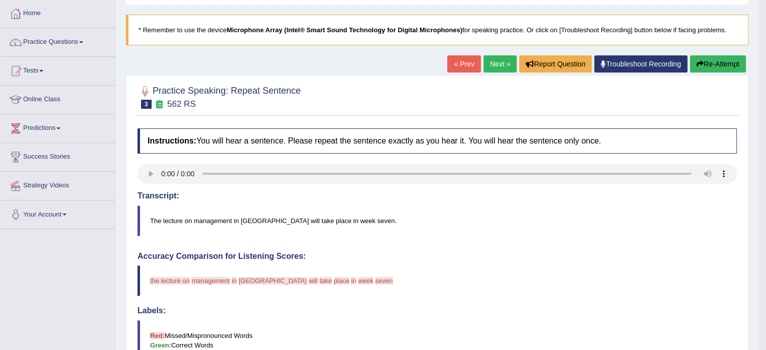
click at [490, 64] on link "Next »" at bounding box center [499, 63] width 33 height 17
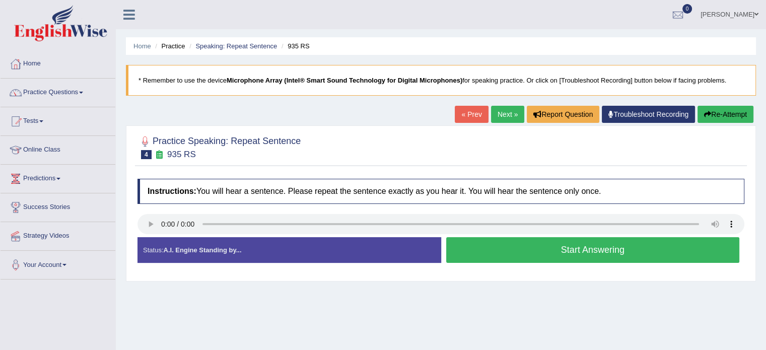
click at [587, 241] on button "Start Answering" at bounding box center [593, 250] width 294 height 26
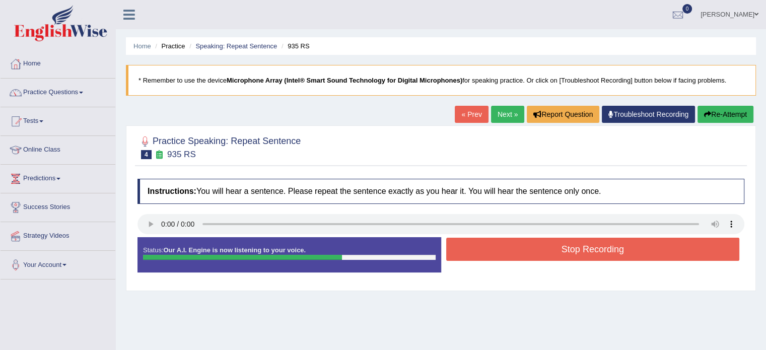
click at [514, 253] on button "Stop Recording" at bounding box center [593, 249] width 294 height 23
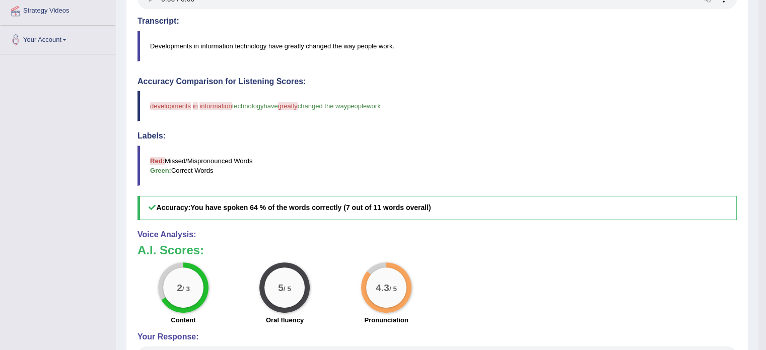
scroll to position [101, 0]
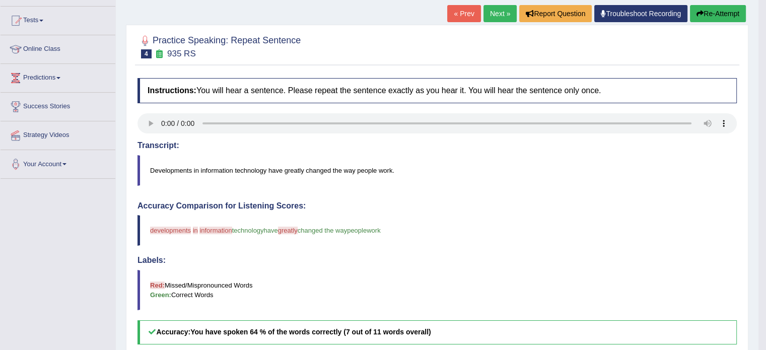
click at [492, 18] on link "Next »" at bounding box center [499, 13] width 33 height 17
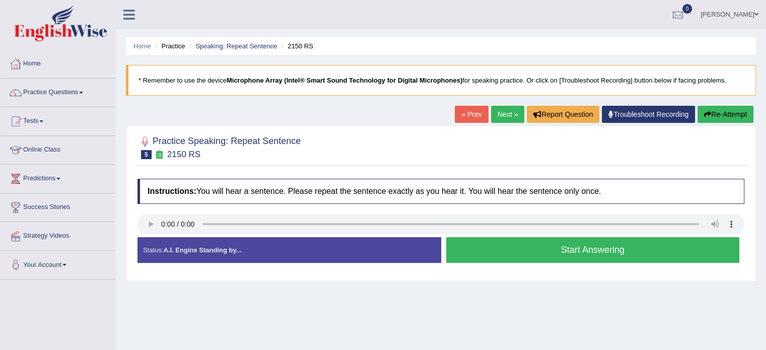
click at [647, 249] on button "Start Answering" at bounding box center [593, 250] width 294 height 26
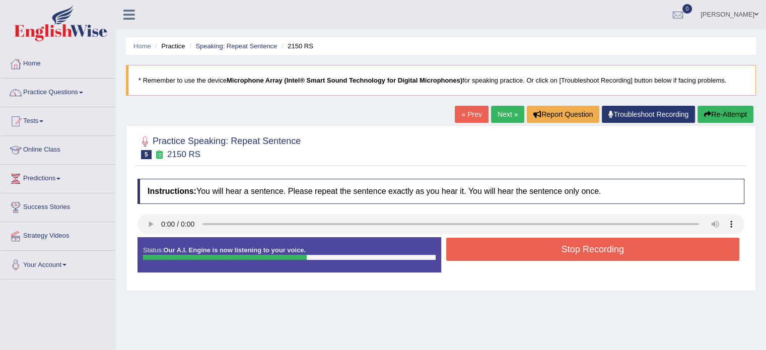
click at [643, 247] on button "Stop Recording" at bounding box center [593, 249] width 294 height 23
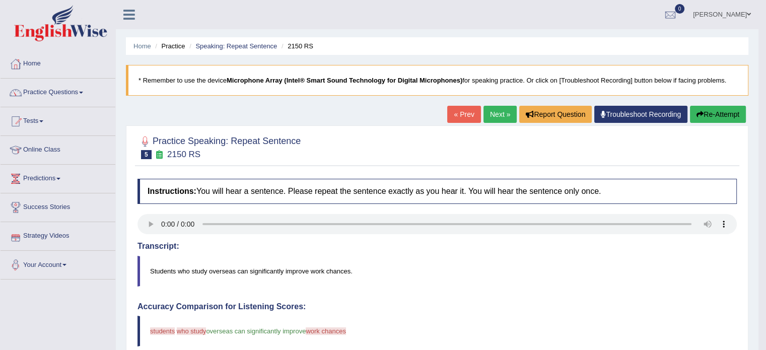
drag, startPoint x: 740, startPoint y: 113, endPoint x: 680, endPoint y: 126, distance: 61.3
click at [740, 113] on button "Re-Attempt" at bounding box center [718, 114] width 56 height 17
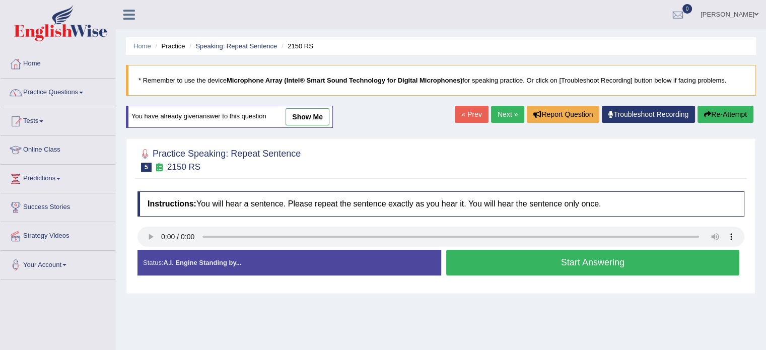
click at [569, 264] on button "Start Answering" at bounding box center [593, 263] width 294 height 26
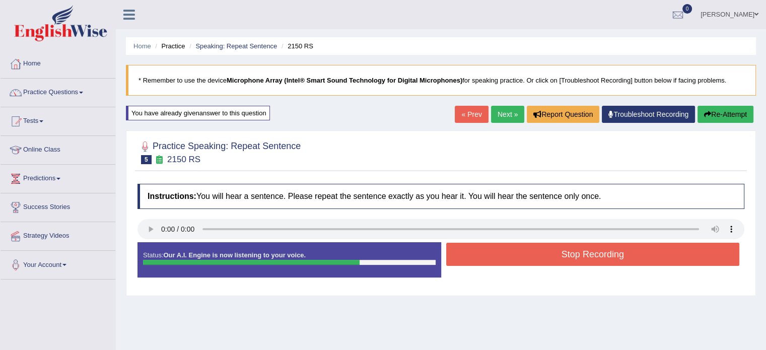
click at [561, 254] on button "Stop Recording" at bounding box center [593, 254] width 294 height 23
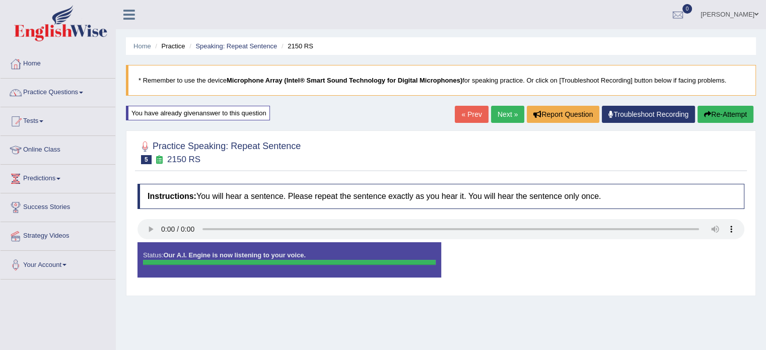
click at [498, 121] on link "Next »" at bounding box center [507, 114] width 33 height 17
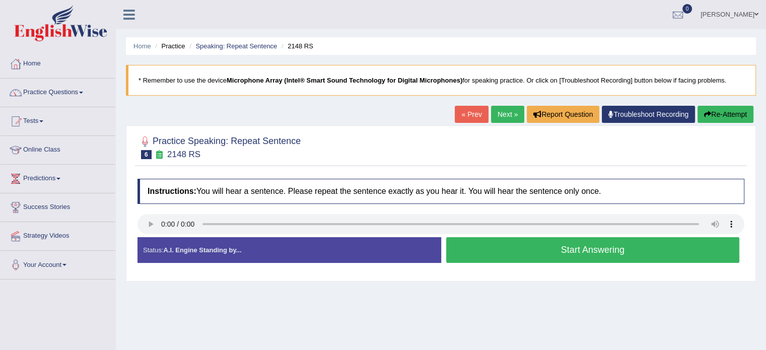
click at [586, 250] on button "Start Answering" at bounding box center [593, 250] width 294 height 26
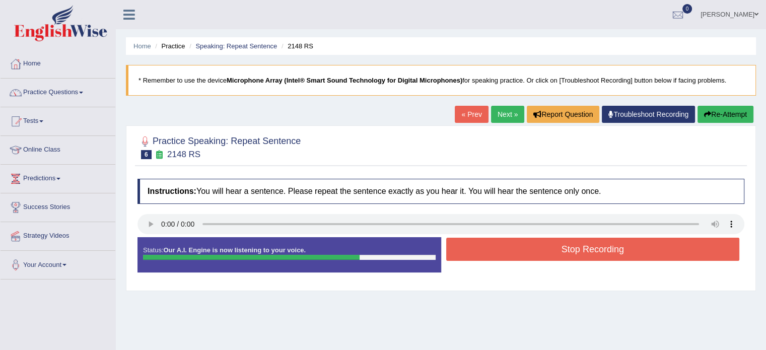
click at [635, 239] on button "Stop Recording" at bounding box center [593, 249] width 294 height 23
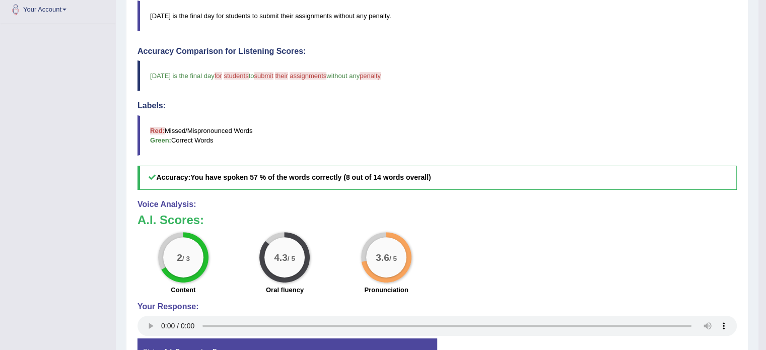
scroll to position [50, 0]
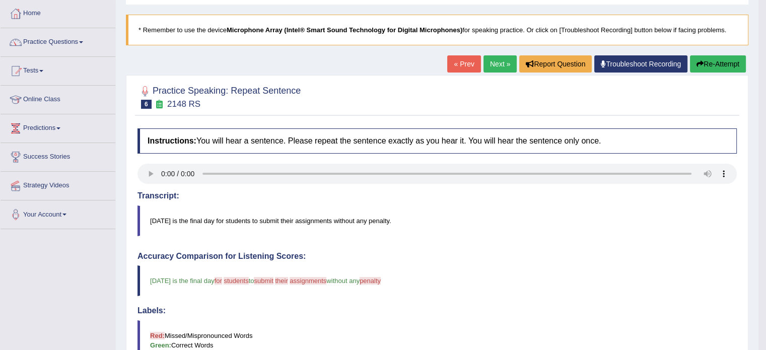
click at [493, 61] on link "Next »" at bounding box center [499, 63] width 33 height 17
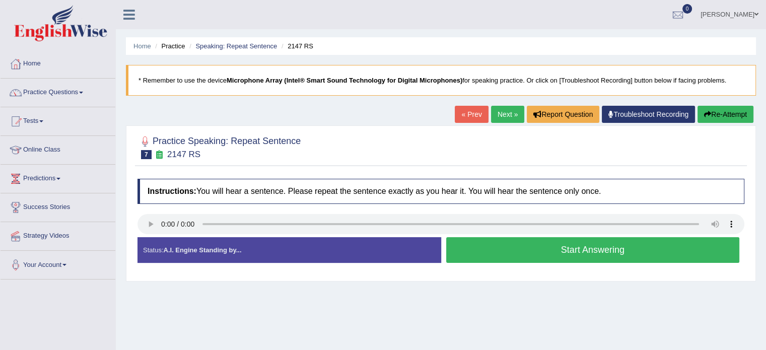
click at [602, 248] on button "Start Answering" at bounding box center [593, 250] width 294 height 26
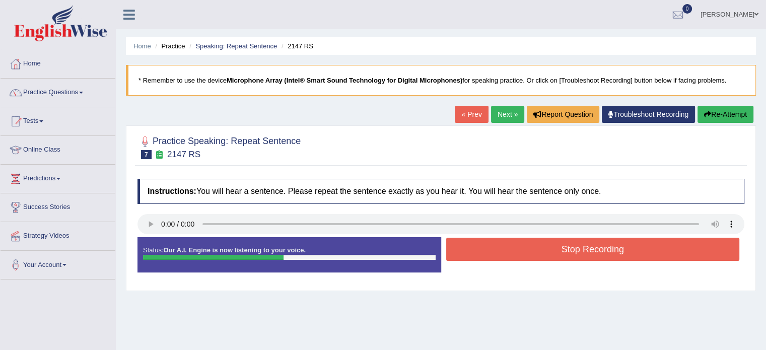
click at [602, 248] on button "Stop Recording" at bounding box center [593, 249] width 294 height 23
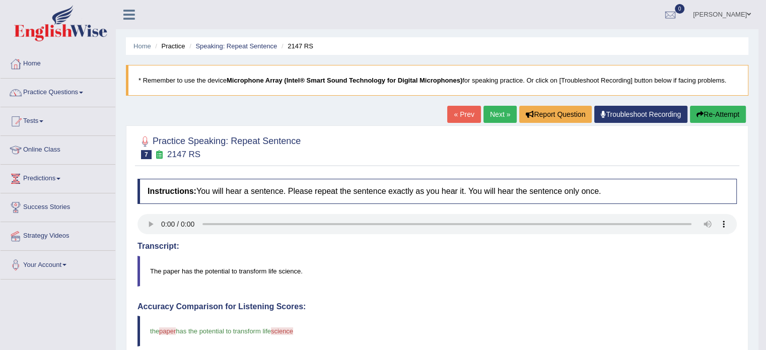
click at [500, 113] on link "Next »" at bounding box center [499, 114] width 33 height 17
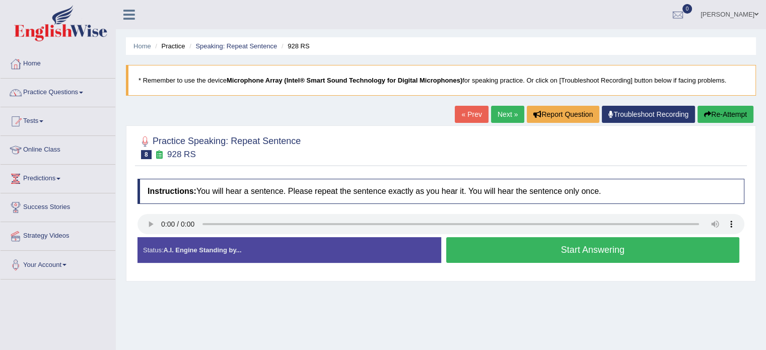
click at [132, 226] on div "Practice Speaking: Repeat Sentence 8 928 RS Instructions: You will hear a sente…" at bounding box center [441, 203] width 630 height 156
click at [518, 243] on button "Start Answering" at bounding box center [593, 250] width 294 height 26
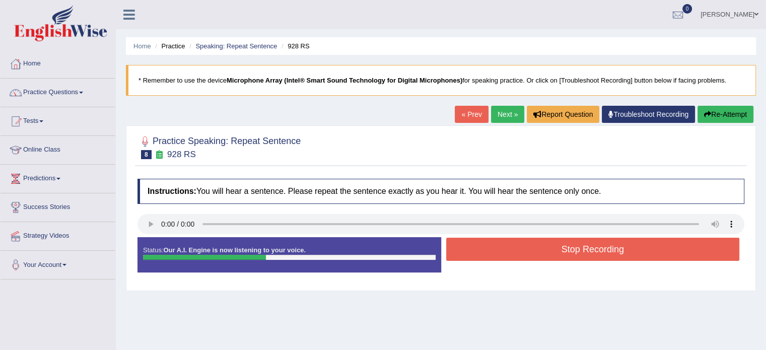
click at [524, 244] on button "Stop Recording" at bounding box center [593, 249] width 294 height 23
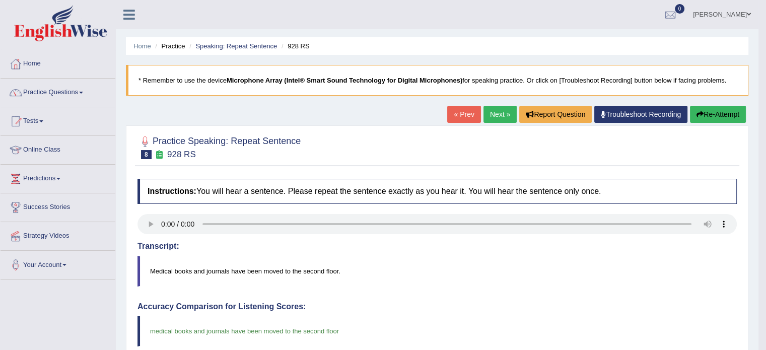
click at [500, 115] on link "Next »" at bounding box center [499, 114] width 33 height 17
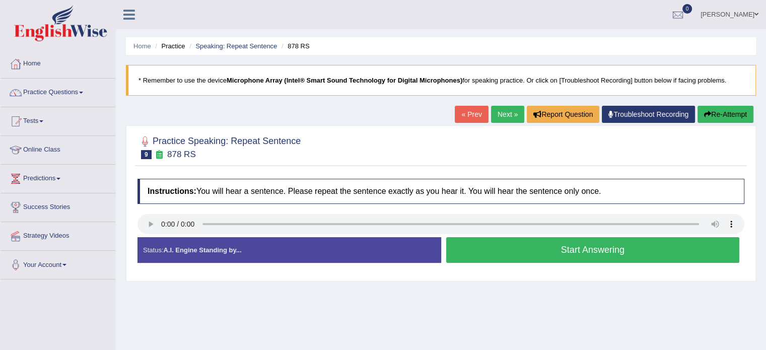
click at [501, 245] on button "Start Answering" at bounding box center [593, 250] width 294 height 26
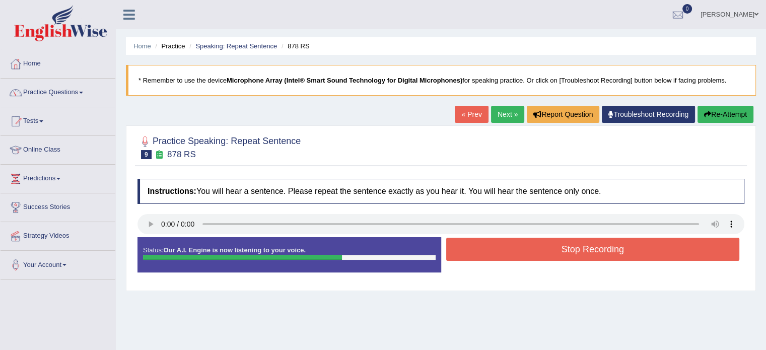
click at [501, 245] on button "Stop Recording" at bounding box center [593, 249] width 294 height 23
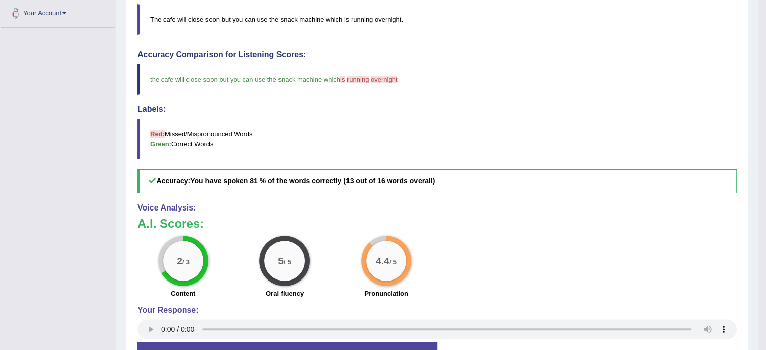
scroll to position [237, 0]
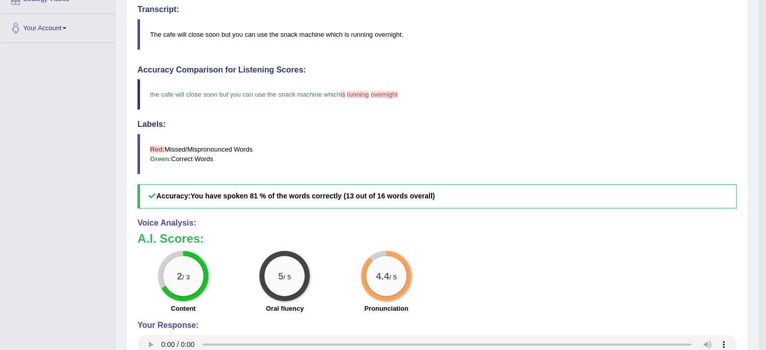
click at [575, 90] on blockquote "the cafe will close soon but you can use the snack machine which is has running…" at bounding box center [436, 94] width 599 height 31
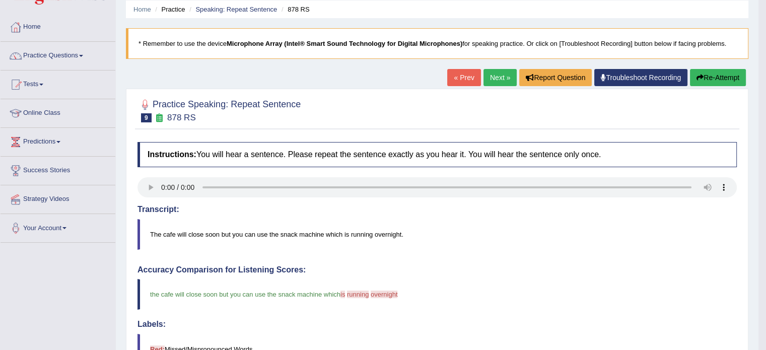
scroll to position [35, 0]
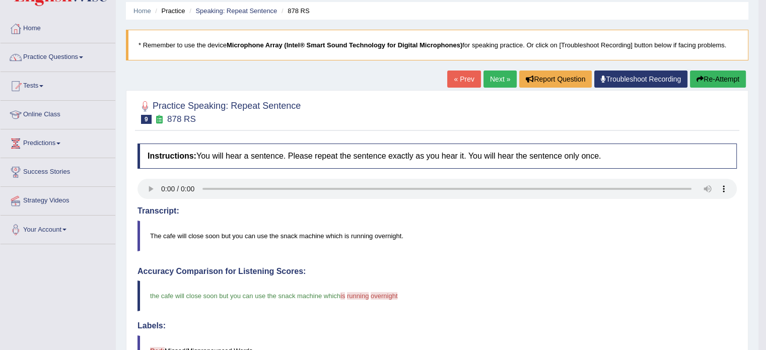
click at [489, 76] on link "Next »" at bounding box center [499, 79] width 33 height 17
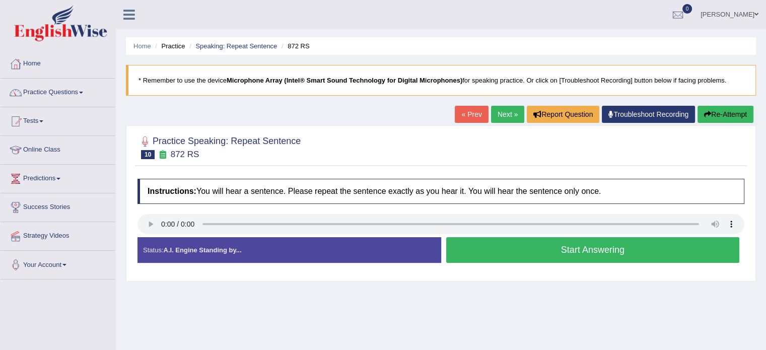
click at [651, 244] on button "Start Answering" at bounding box center [593, 250] width 294 height 26
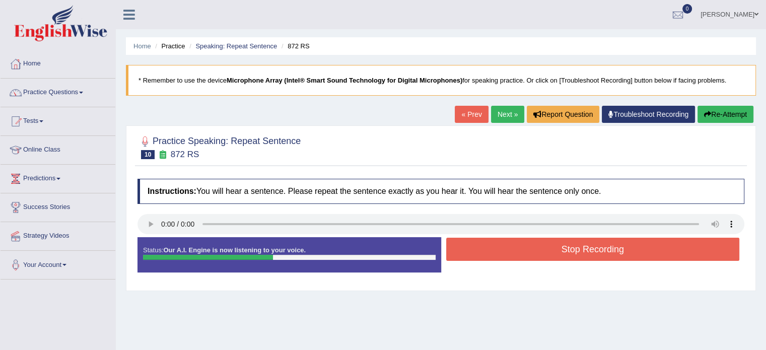
click at [562, 243] on button "Stop Recording" at bounding box center [593, 249] width 294 height 23
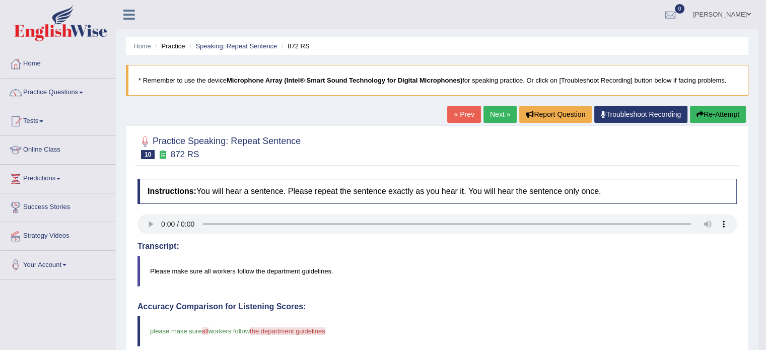
click at [503, 116] on link "Next »" at bounding box center [499, 114] width 33 height 17
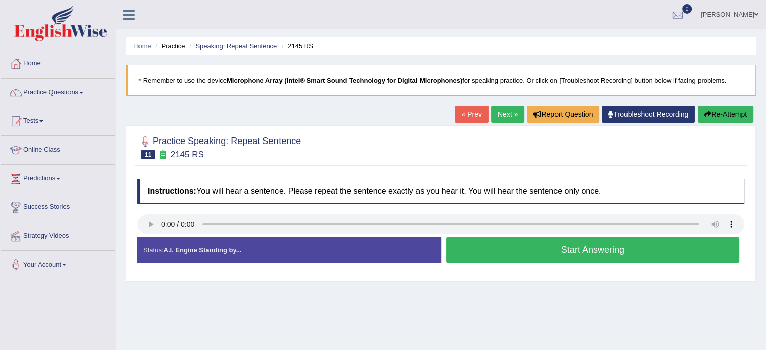
click at [534, 251] on button "Start Answering" at bounding box center [593, 250] width 294 height 26
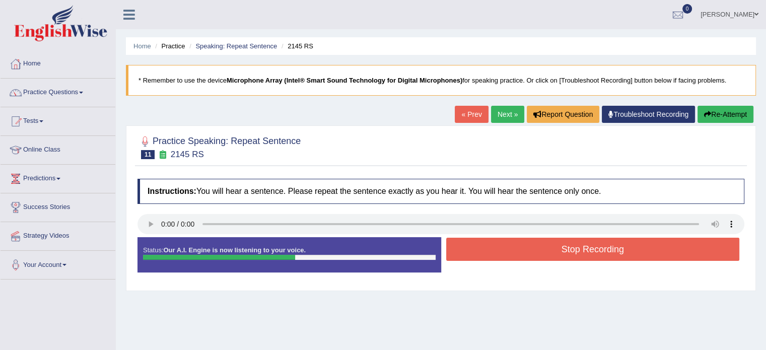
click at [532, 244] on button "Stop Recording" at bounding box center [593, 249] width 294 height 23
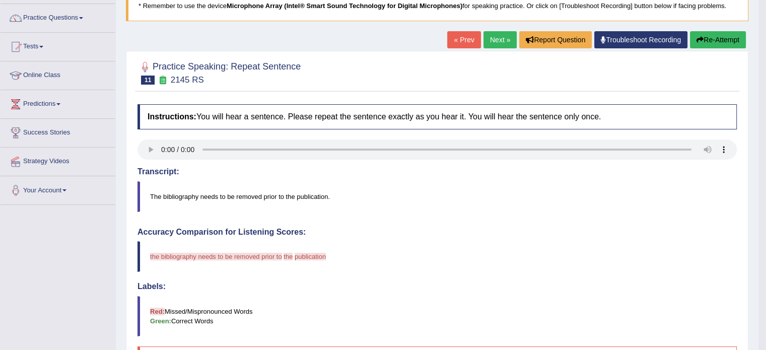
scroll to position [75, 0]
click at [508, 34] on link "Next »" at bounding box center [499, 39] width 33 height 17
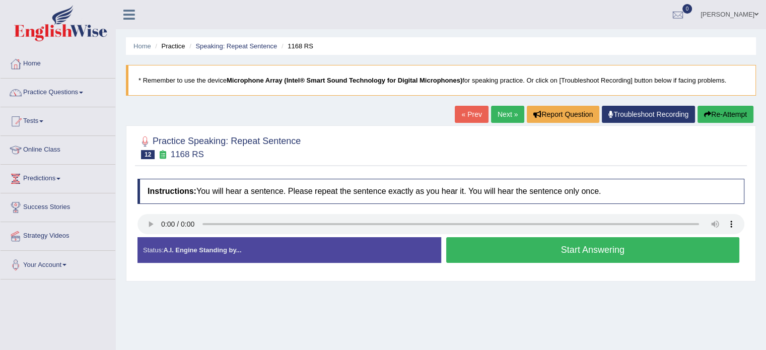
click at [478, 245] on button "Start Answering" at bounding box center [593, 250] width 294 height 26
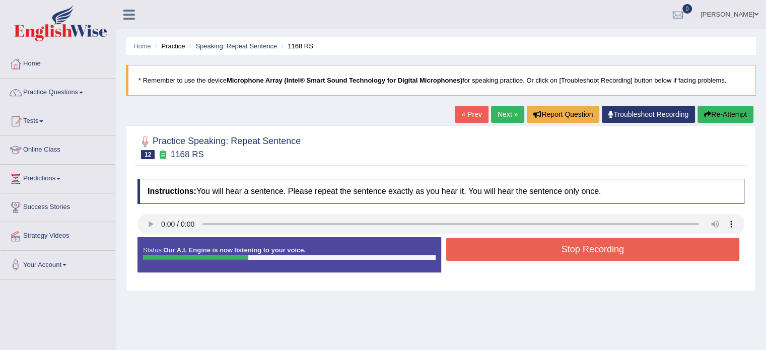
click at [478, 245] on button "Stop Recording" at bounding box center [593, 249] width 294 height 23
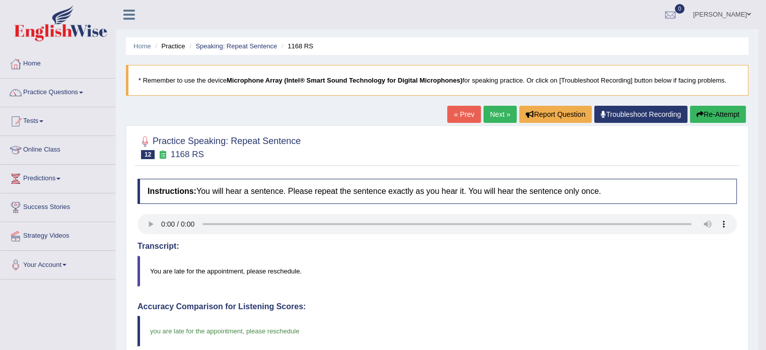
click at [504, 112] on link "Next »" at bounding box center [499, 114] width 33 height 17
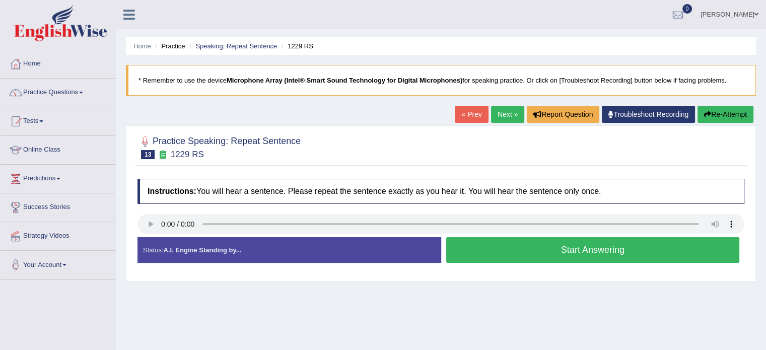
click at [470, 247] on button "Start Answering" at bounding box center [593, 250] width 294 height 26
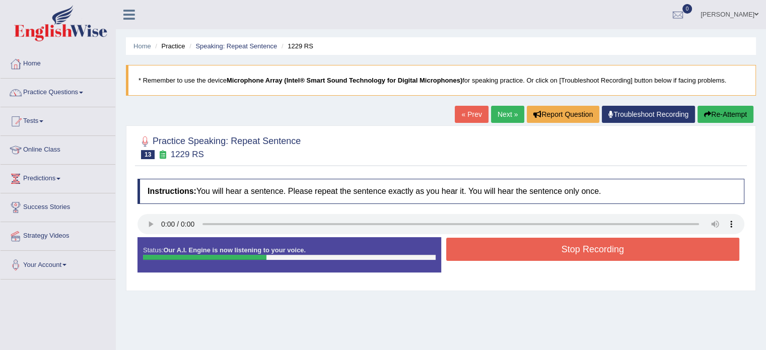
click at [470, 247] on button "Stop Recording" at bounding box center [593, 249] width 294 height 23
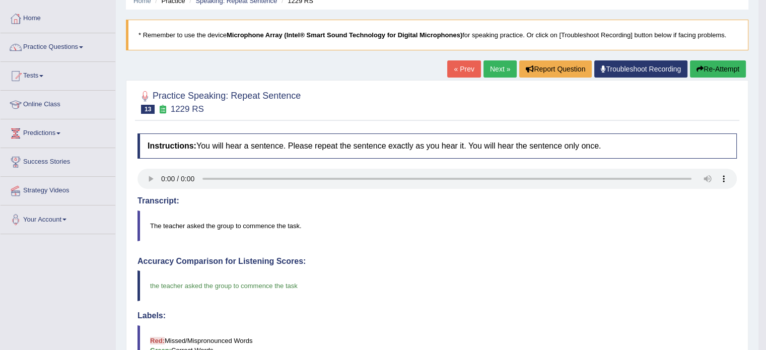
scroll to position [40, 0]
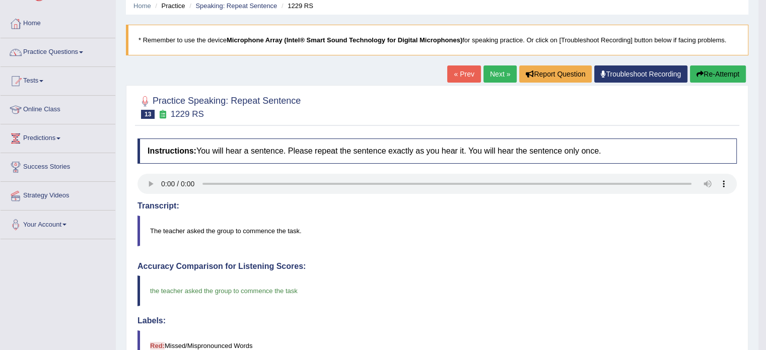
click at [500, 78] on link "Next »" at bounding box center [499, 73] width 33 height 17
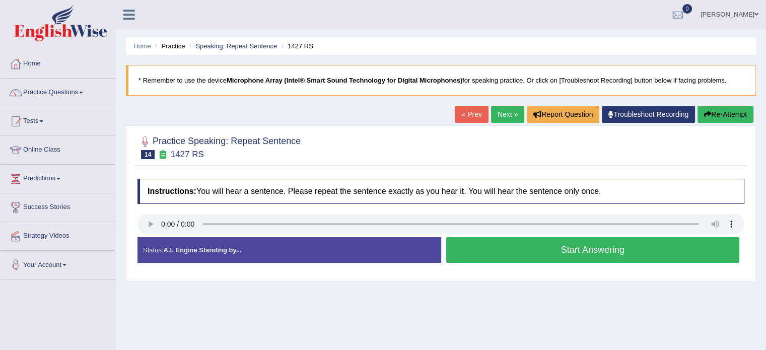
click at [498, 255] on button "Start Answering" at bounding box center [593, 250] width 294 height 26
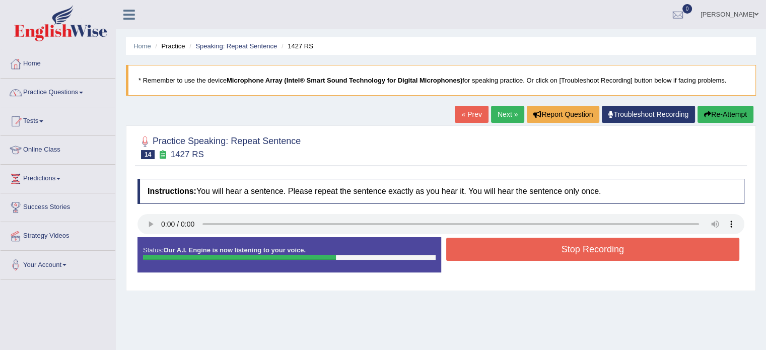
click at [498, 255] on button "Stop Recording" at bounding box center [593, 249] width 294 height 23
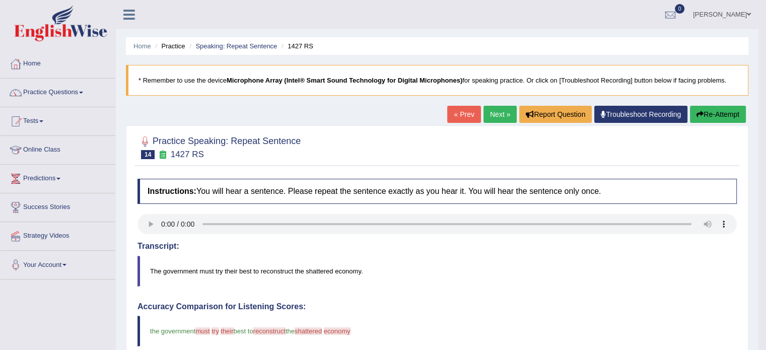
click at [500, 118] on link "Next »" at bounding box center [499, 114] width 33 height 17
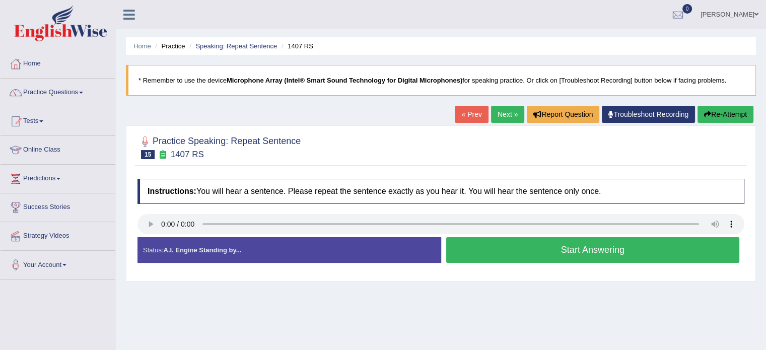
click at [489, 257] on button "Start Answering" at bounding box center [593, 250] width 294 height 26
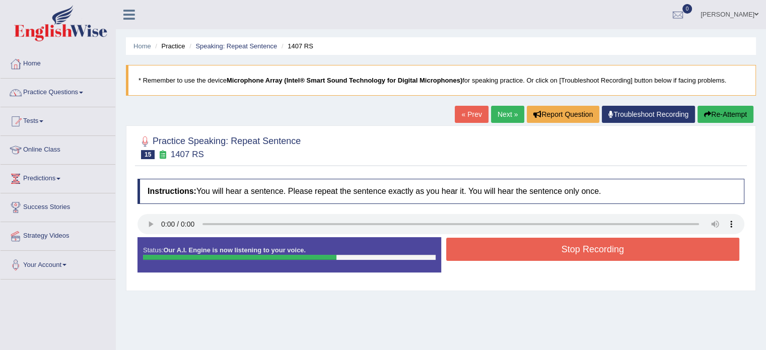
click at [489, 257] on button "Stop Recording" at bounding box center [593, 249] width 294 height 23
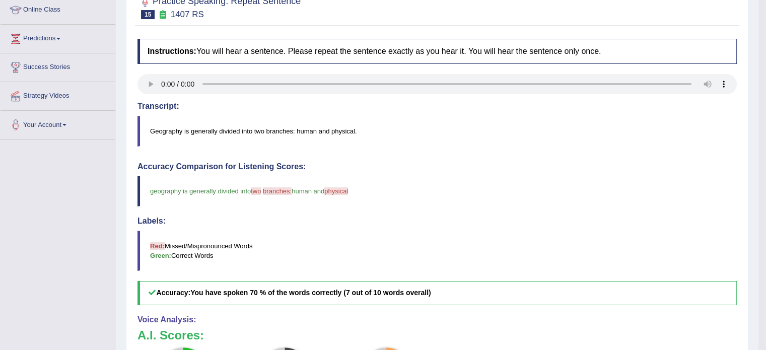
scroll to position [40, 0]
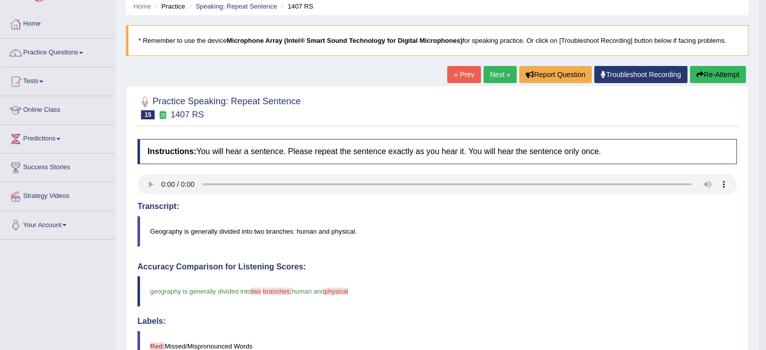
click at [504, 74] on link "Next »" at bounding box center [499, 74] width 33 height 17
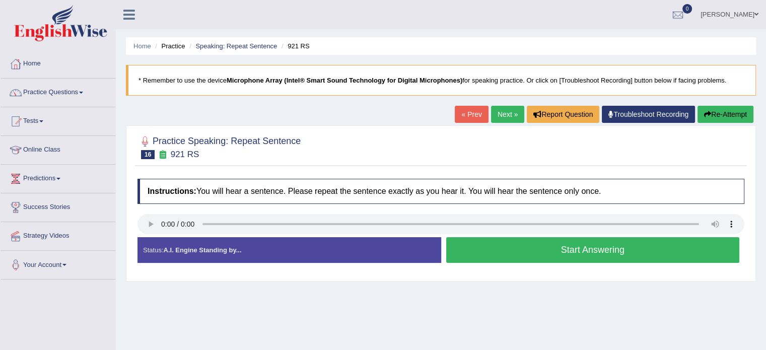
click at [509, 119] on link "Next »" at bounding box center [507, 114] width 33 height 17
click at [558, 252] on button "Start Answering" at bounding box center [593, 250] width 294 height 26
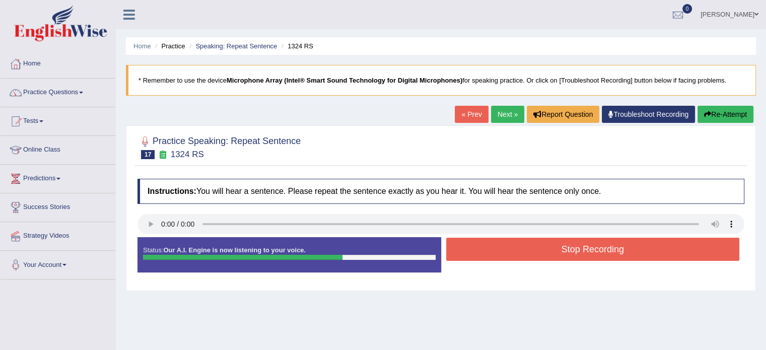
click at [558, 252] on button "Stop Recording" at bounding box center [593, 249] width 294 height 23
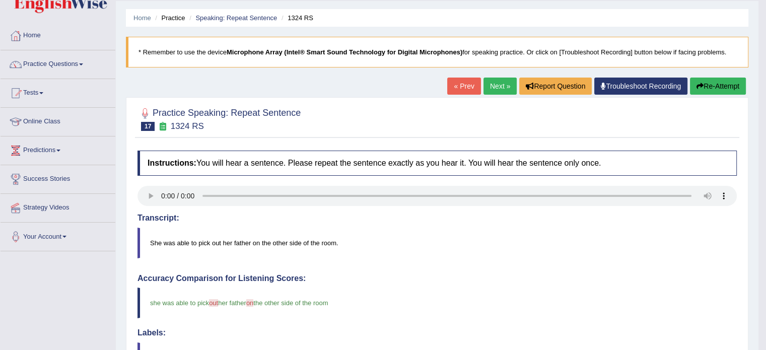
scroll to position [28, 0]
click at [499, 88] on link "Next »" at bounding box center [499, 86] width 33 height 17
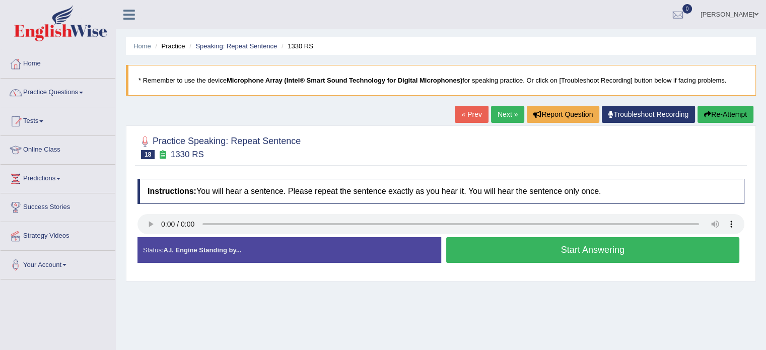
click at [601, 246] on button "Start Answering" at bounding box center [593, 250] width 294 height 26
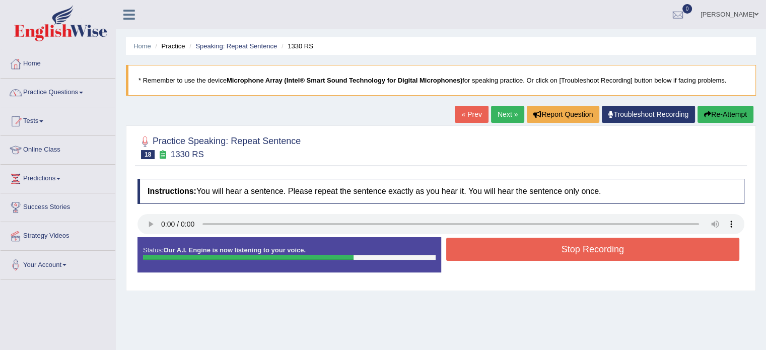
click at [601, 246] on button "Stop Recording" at bounding box center [593, 249] width 294 height 23
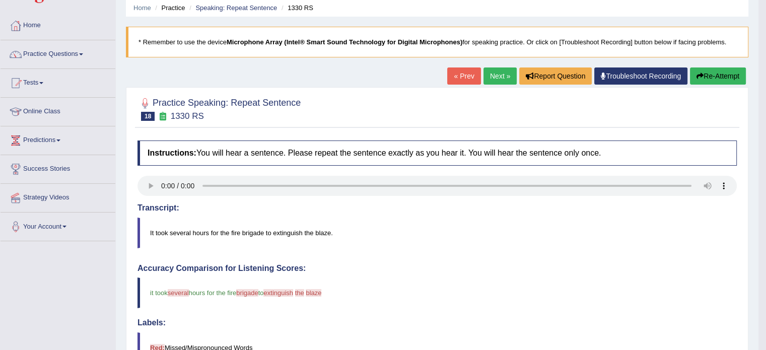
scroll to position [38, 0]
click at [494, 76] on link "Next »" at bounding box center [499, 75] width 33 height 17
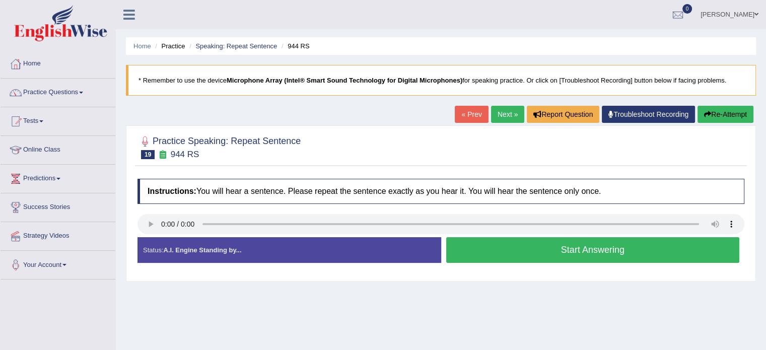
click at [514, 252] on button "Start Answering" at bounding box center [593, 250] width 294 height 26
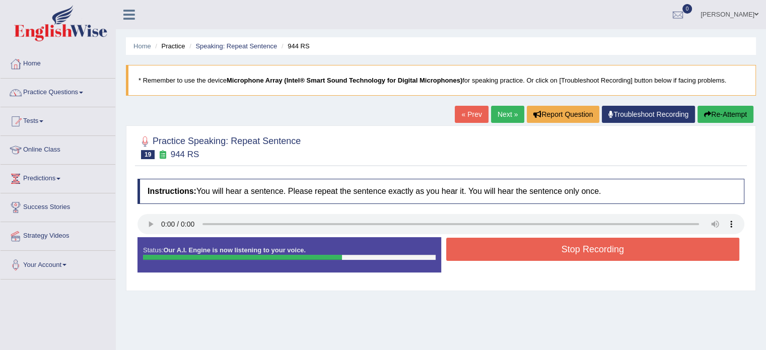
click at [514, 252] on button "Stop Recording" at bounding box center [593, 249] width 294 height 23
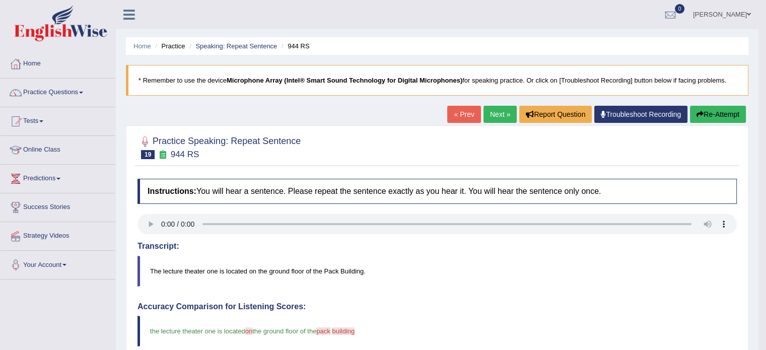
click at [490, 116] on link "Next »" at bounding box center [499, 114] width 33 height 17
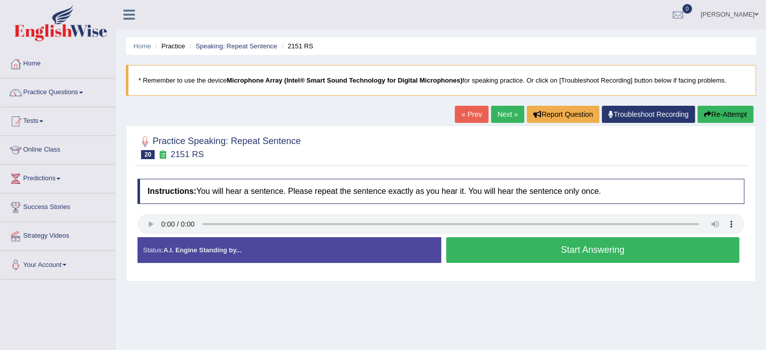
click at [614, 243] on button "Start Answering" at bounding box center [593, 250] width 294 height 26
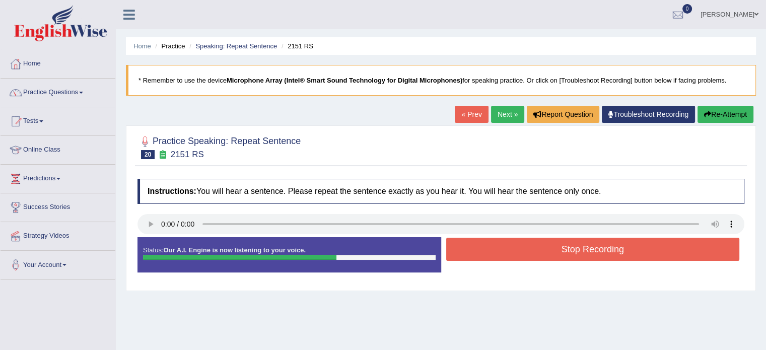
click at [614, 243] on button "Stop Recording" at bounding box center [593, 249] width 294 height 23
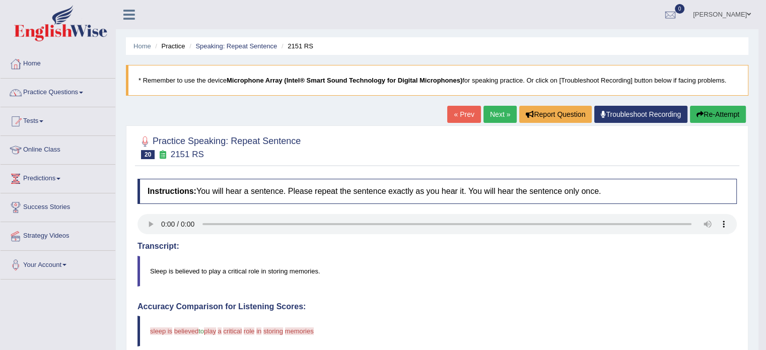
click at [500, 110] on link "Next »" at bounding box center [499, 114] width 33 height 17
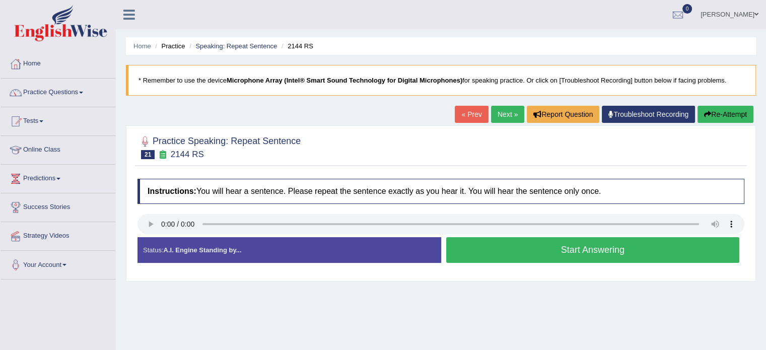
click at [505, 246] on button "Start Answering" at bounding box center [593, 250] width 294 height 26
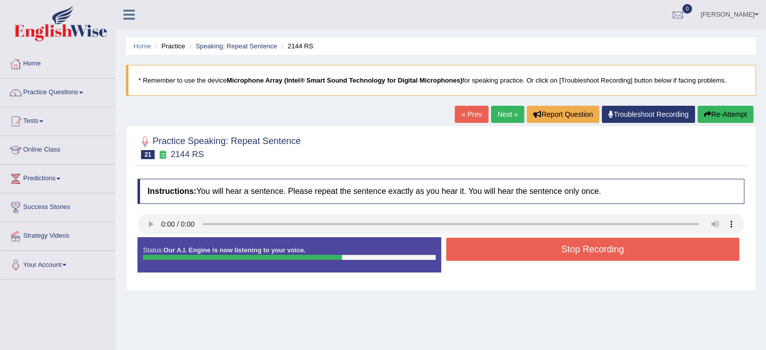
click at [505, 246] on button "Stop Recording" at bounding box center [593, 249] width 294 height 23
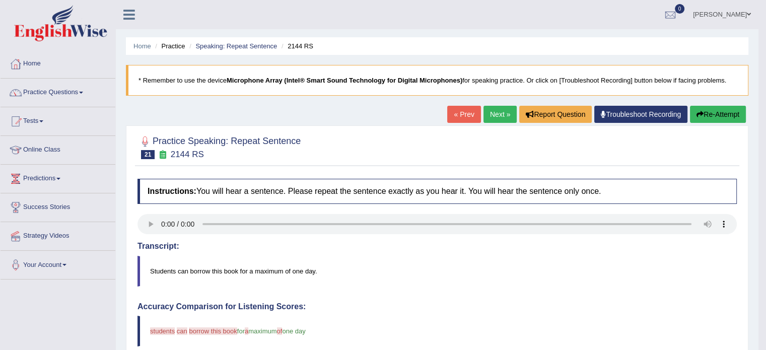
click at [498, 117] on link "Next »" at bounding box center [499, 114] width 33 height 17
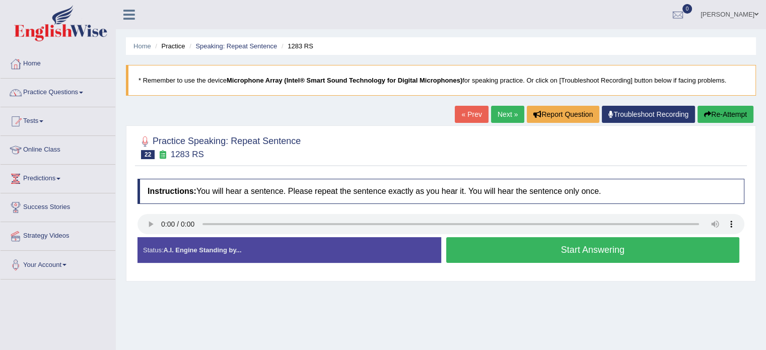
click at [572, 249] on button "Start Answering" at bounding box center [593, 250] width 294 height 26
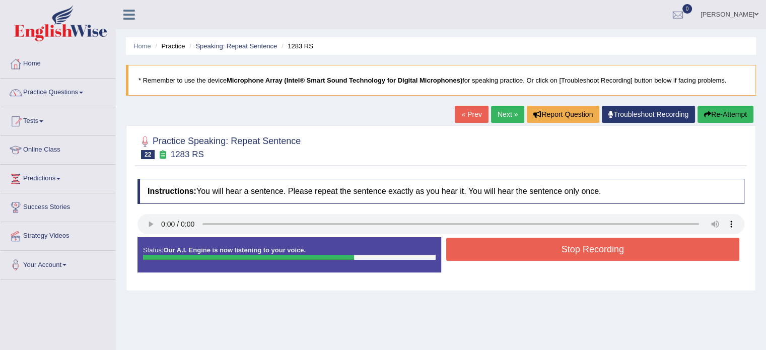
click at [572, 249] on button "Stop Recording" at bounding box center [593, 249] width 294 height 23
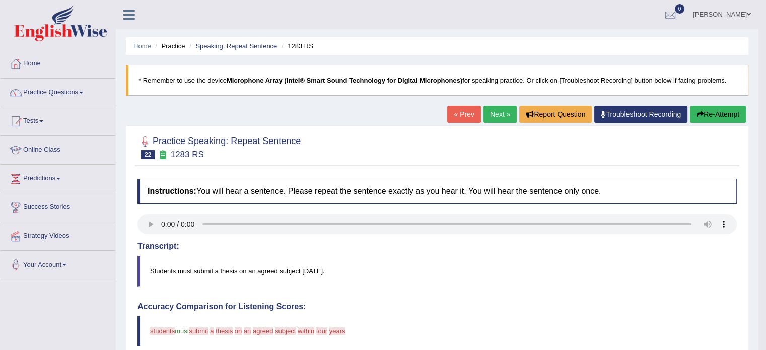
click at [494, 112] on link "Next »" at bounding box center [499, 114] width 33 height 17
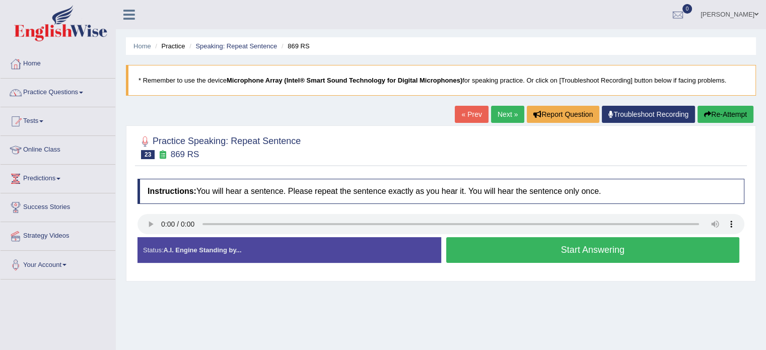
click at [594, 251] on button "Start Answering" at bounding box center [593, 250] width 294 height 26
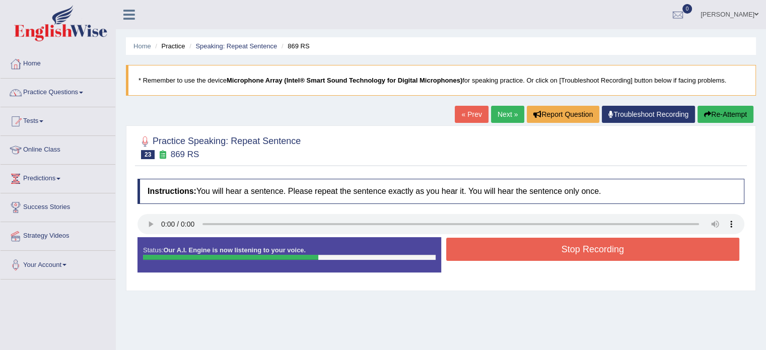
click at [594, 251] on button "Stop Recording" at bounding box center [593, 249] width 294 height 23
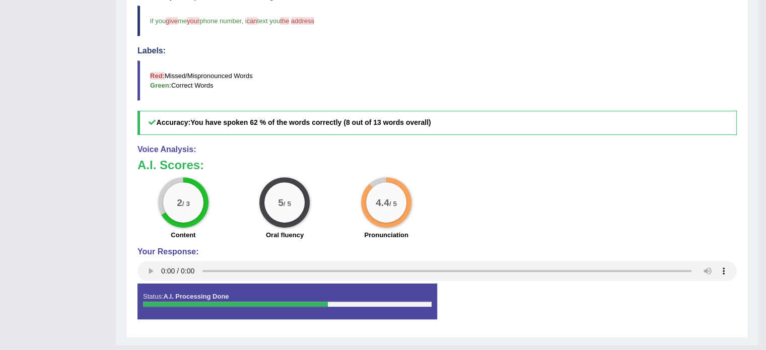
scroll to position [312, 0]
